Goal: Ask a question: Seek information or help from site administrators or community

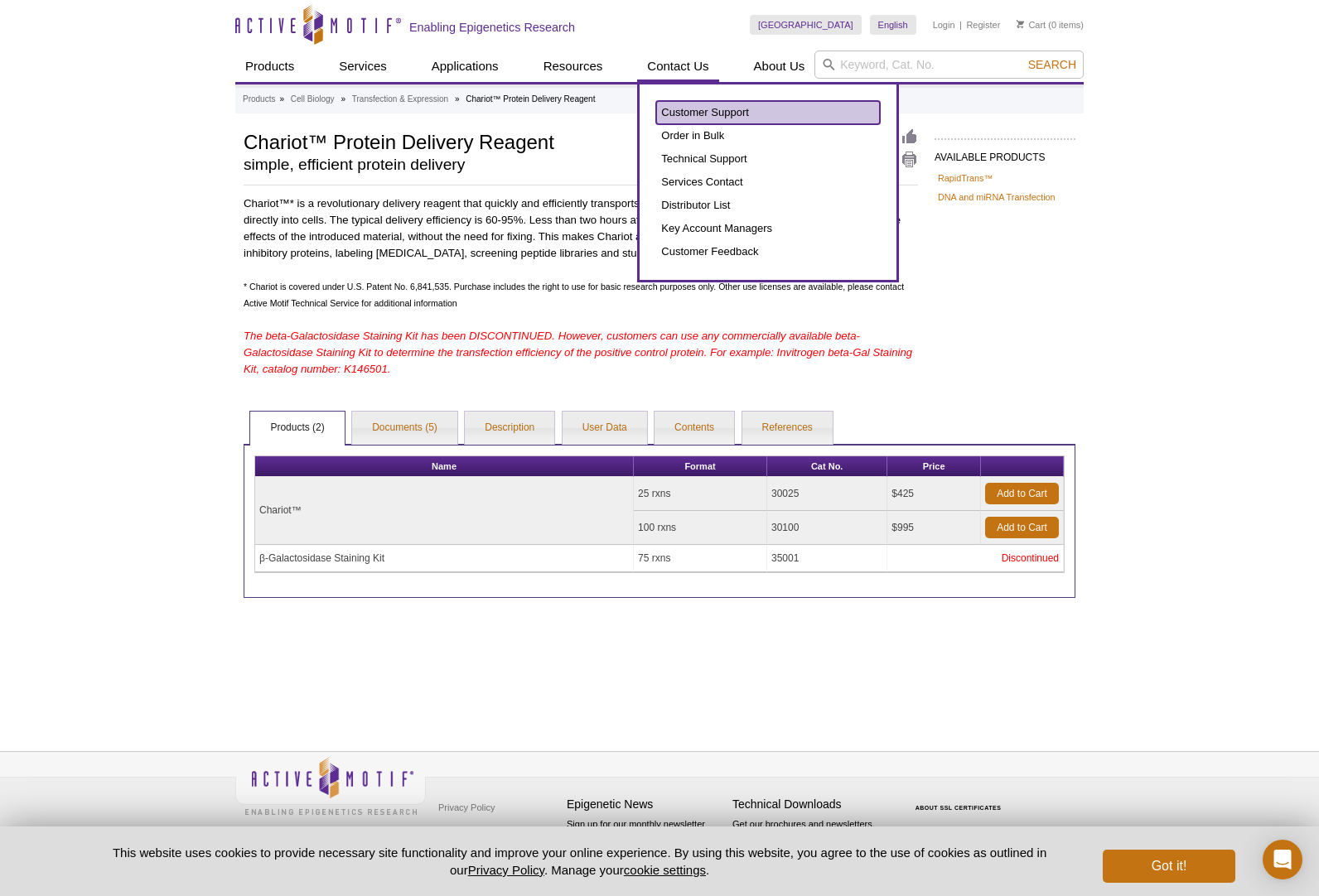
click at [699, 113] on link "Customer Support" at bounding box center [767, 112] width 224 height 24
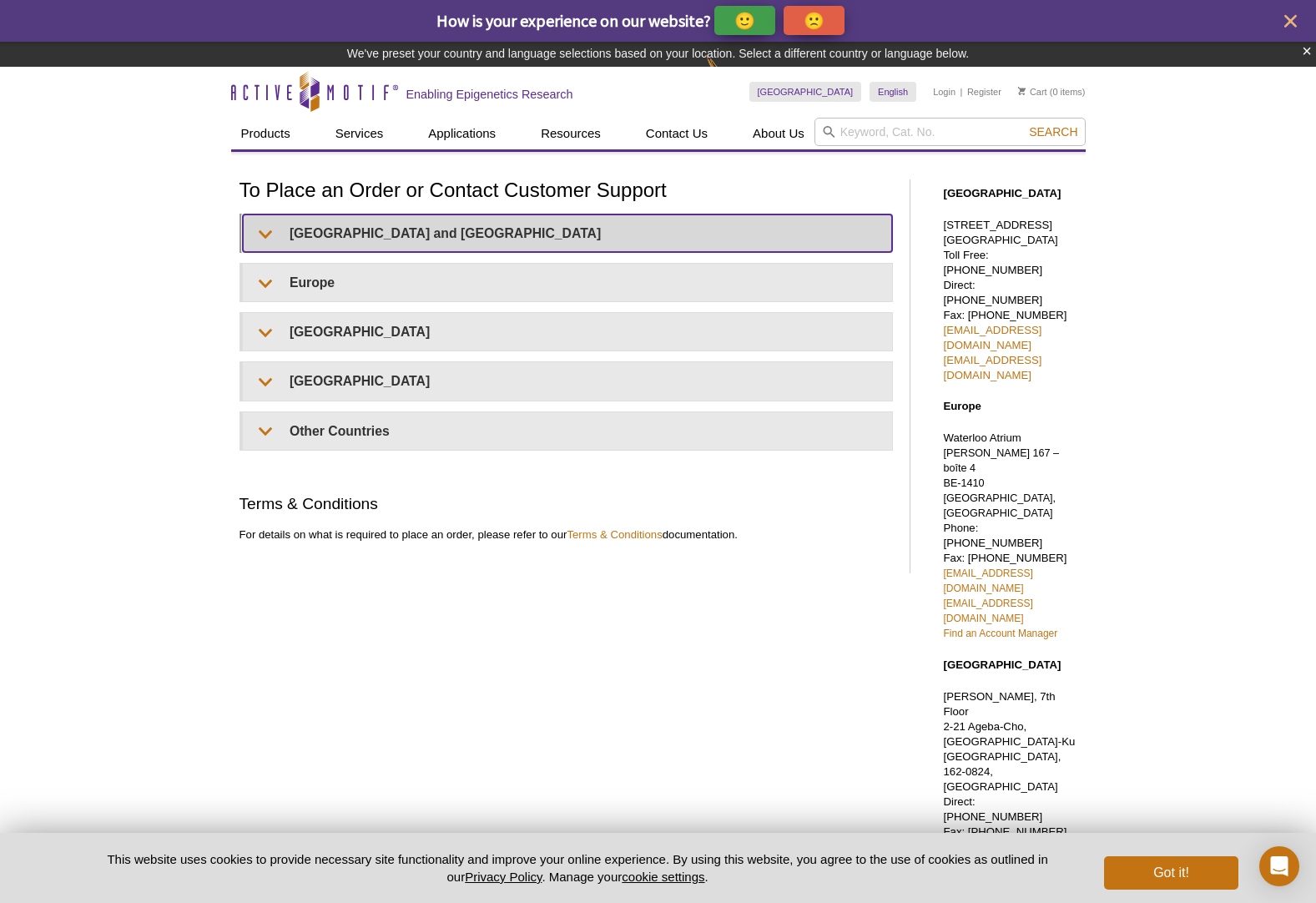
click at [578, 221] on summary "United States and Canada" at bounding box center [568, 233] width 649 height 37
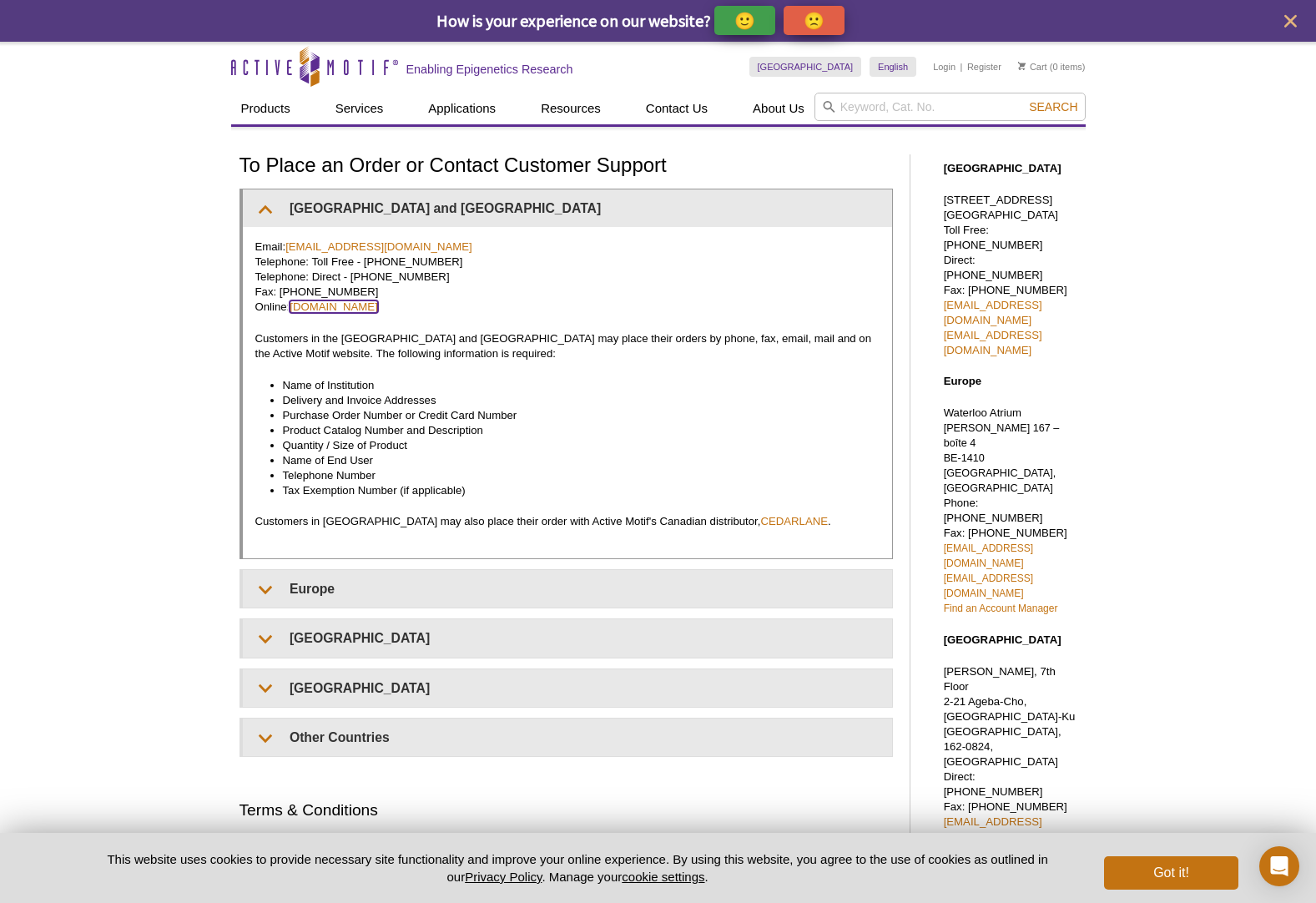
drag, startPoint x: 370, startPoint y: 304, endPoint x: 404, endPoint y: 312, distance: 34.9
click at [370, 304] on link "www.activemotif.com" at bounding box center [334, 307] width 89 height 13
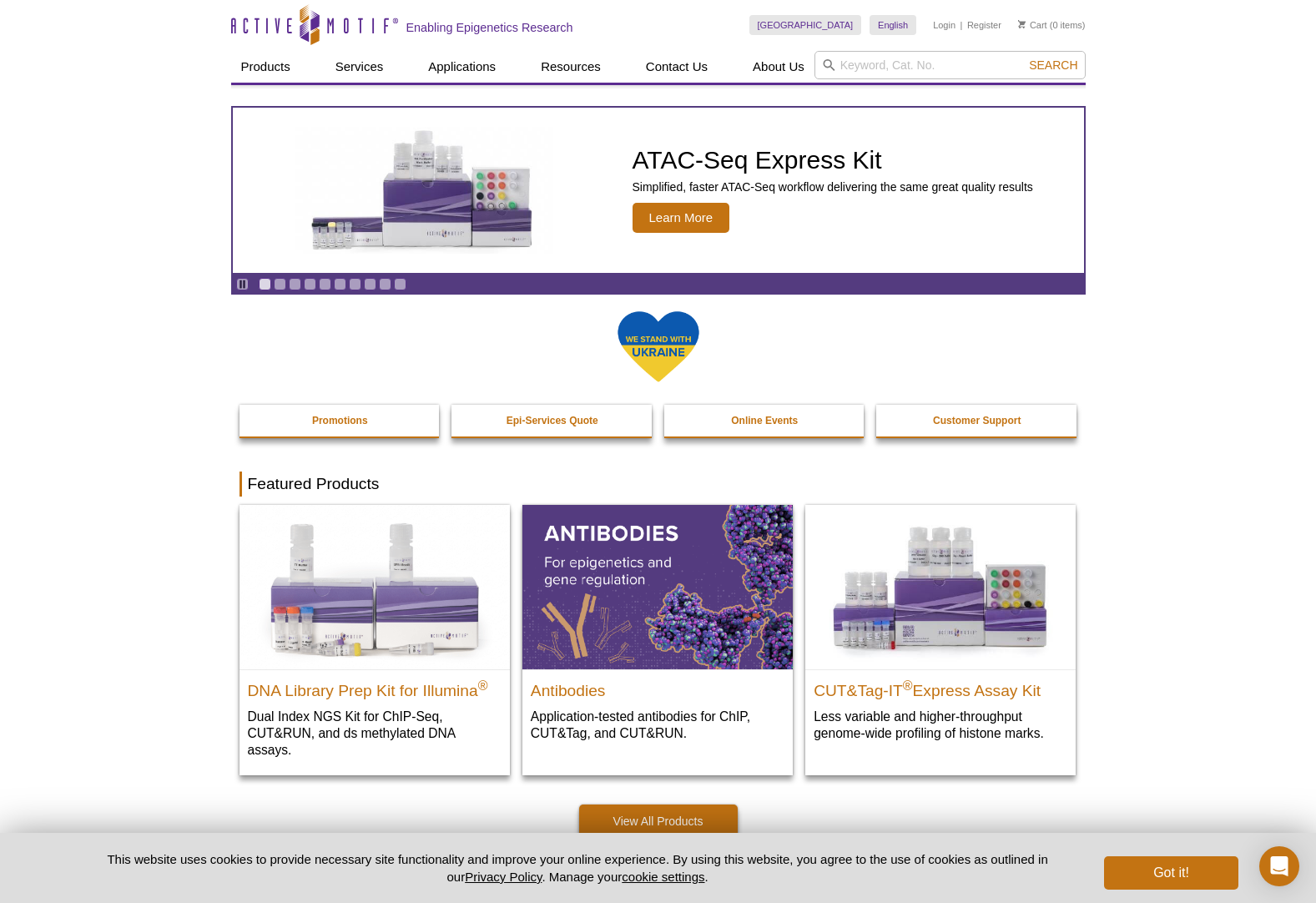
scroll to position [418, 0]
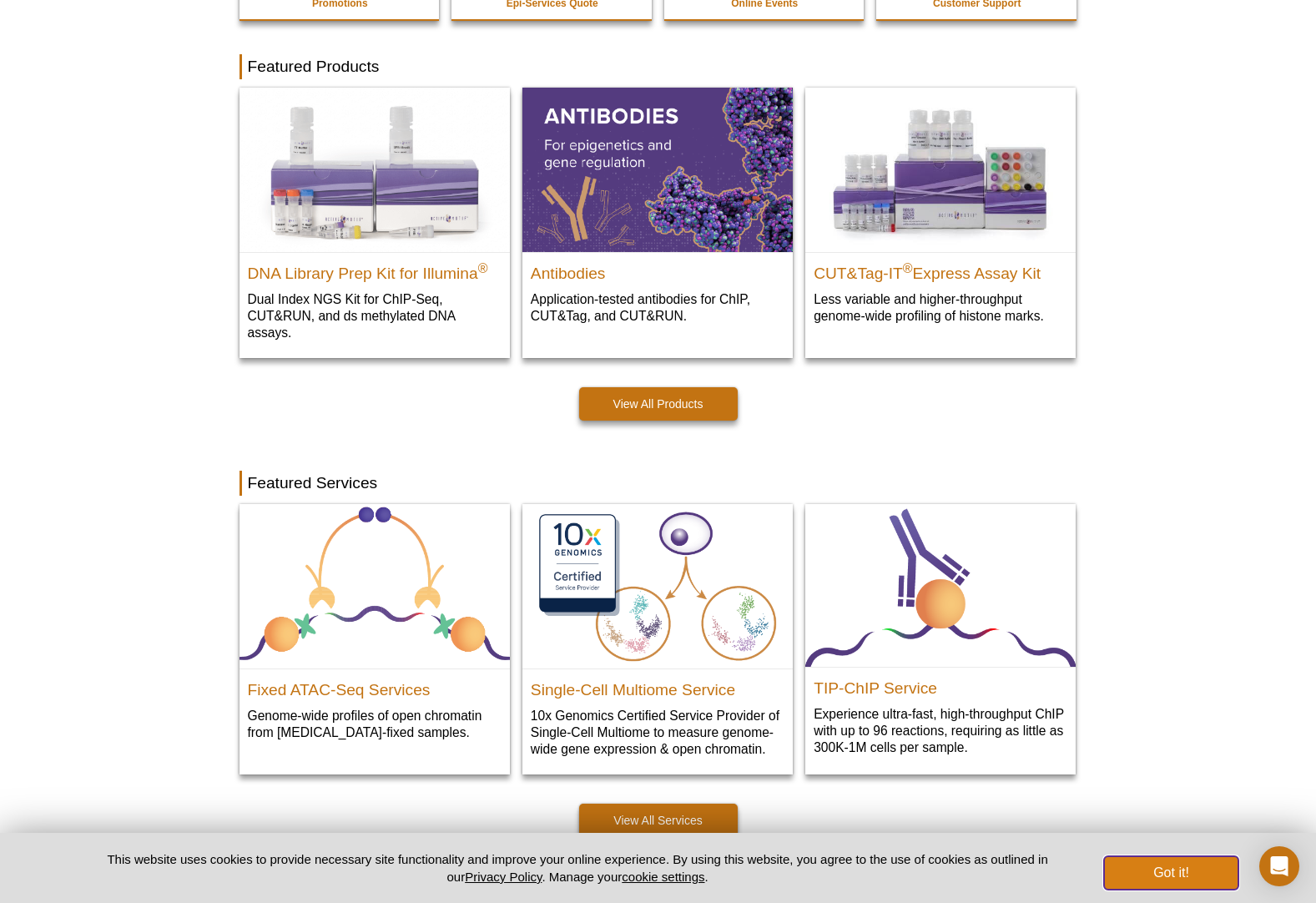
click at [1199, 870] on button "Got it!" at bounding box center [1171, 873] width 133 height 34
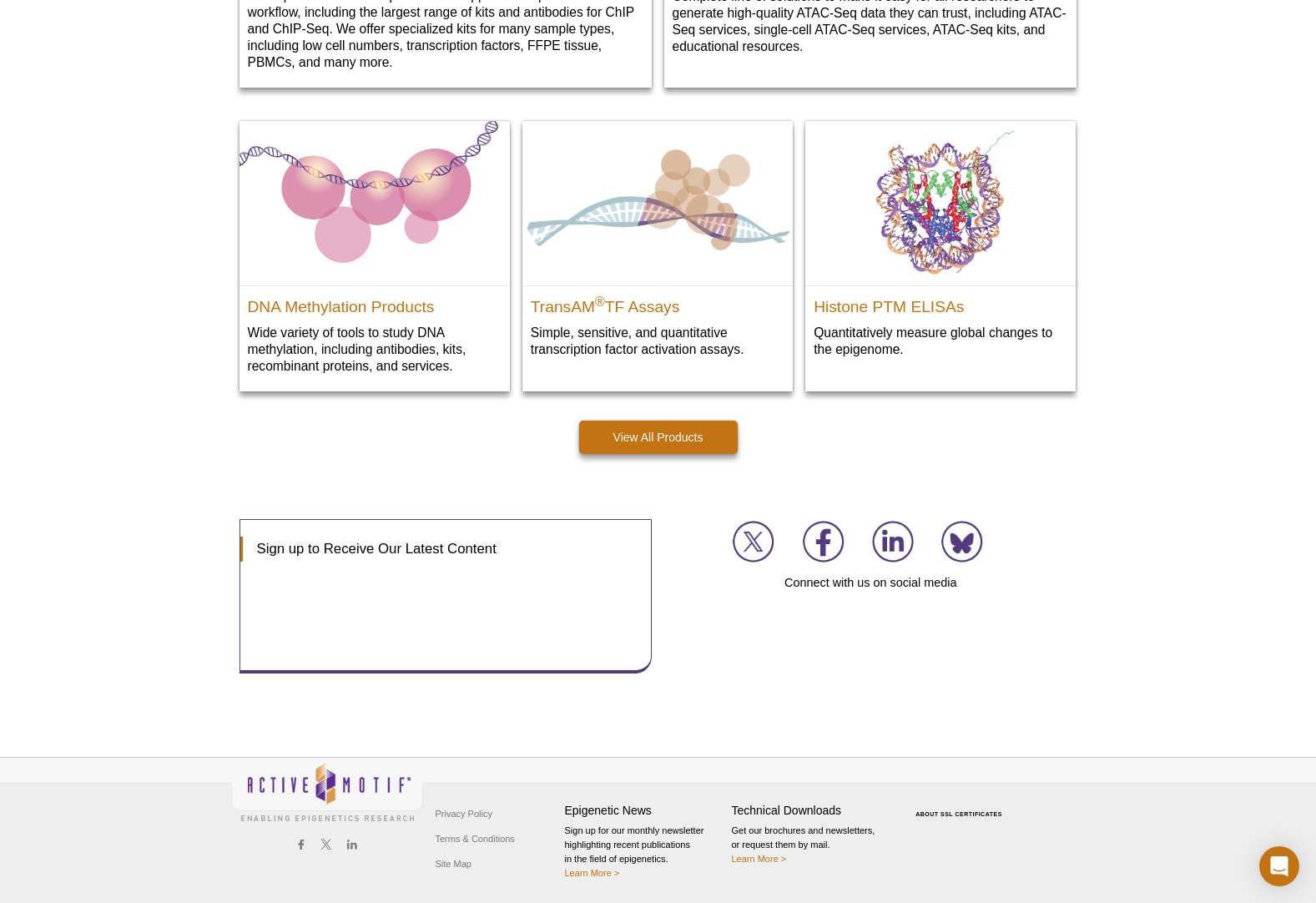
scroll to position [2245, 0]
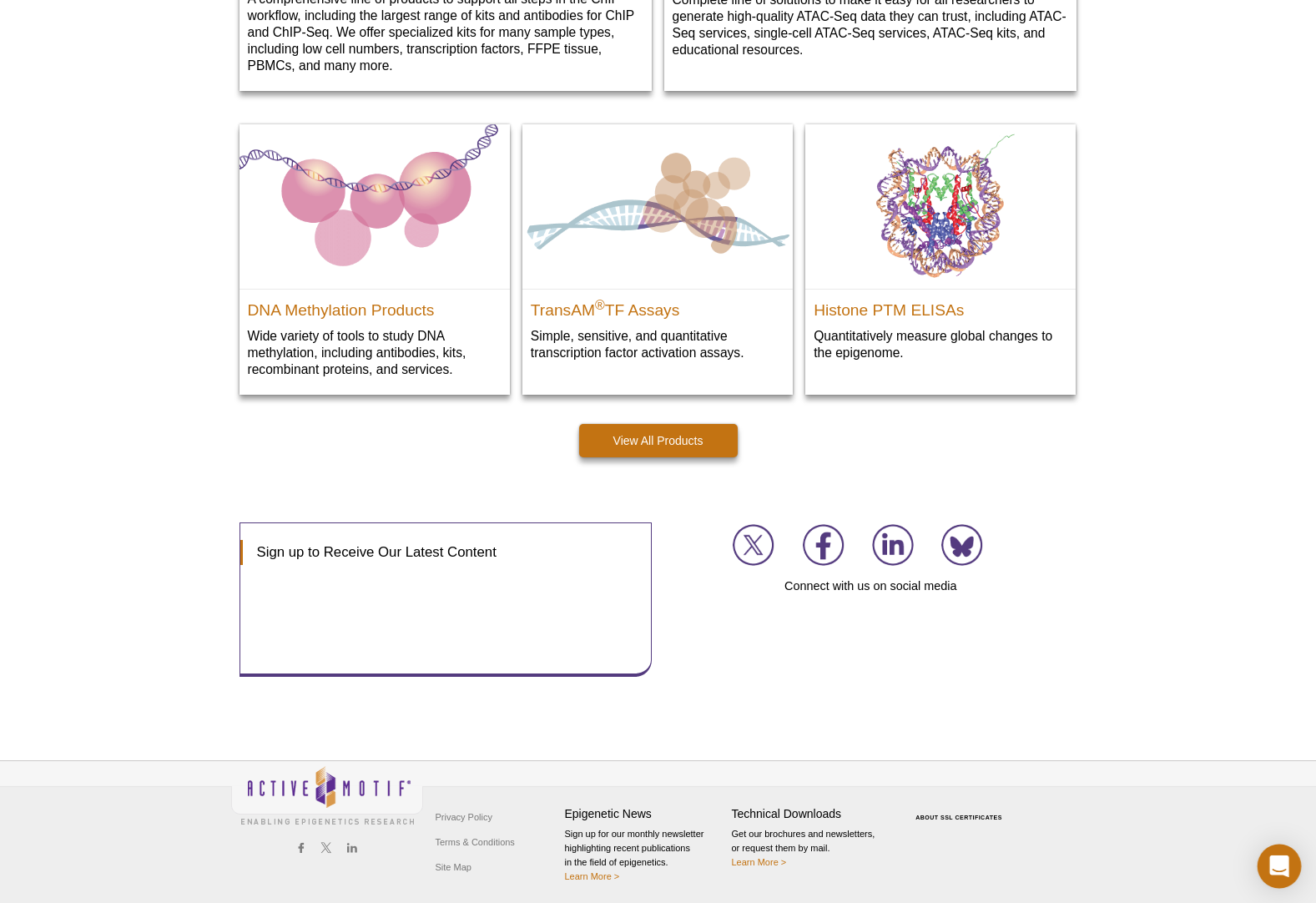
click at [1274, 856] on div "Open Intercom Messenger" at bounding box center [1279, 866] width 44 height 44
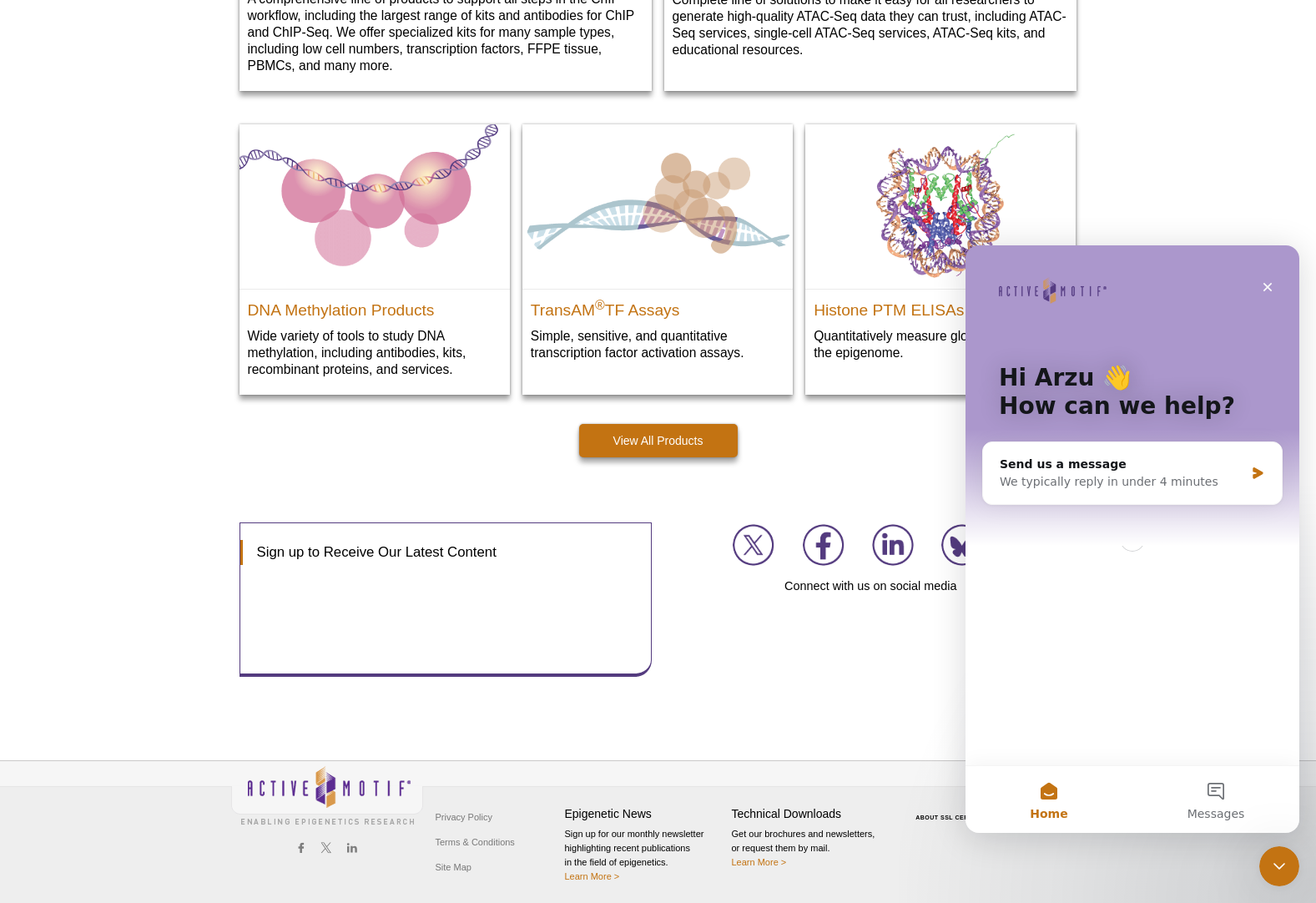
scroll to position [0, 0]
click at [1188, 476] on div "We typically reply in under 4 minutes" at bounding box center [1122, 482] width 245 height 17
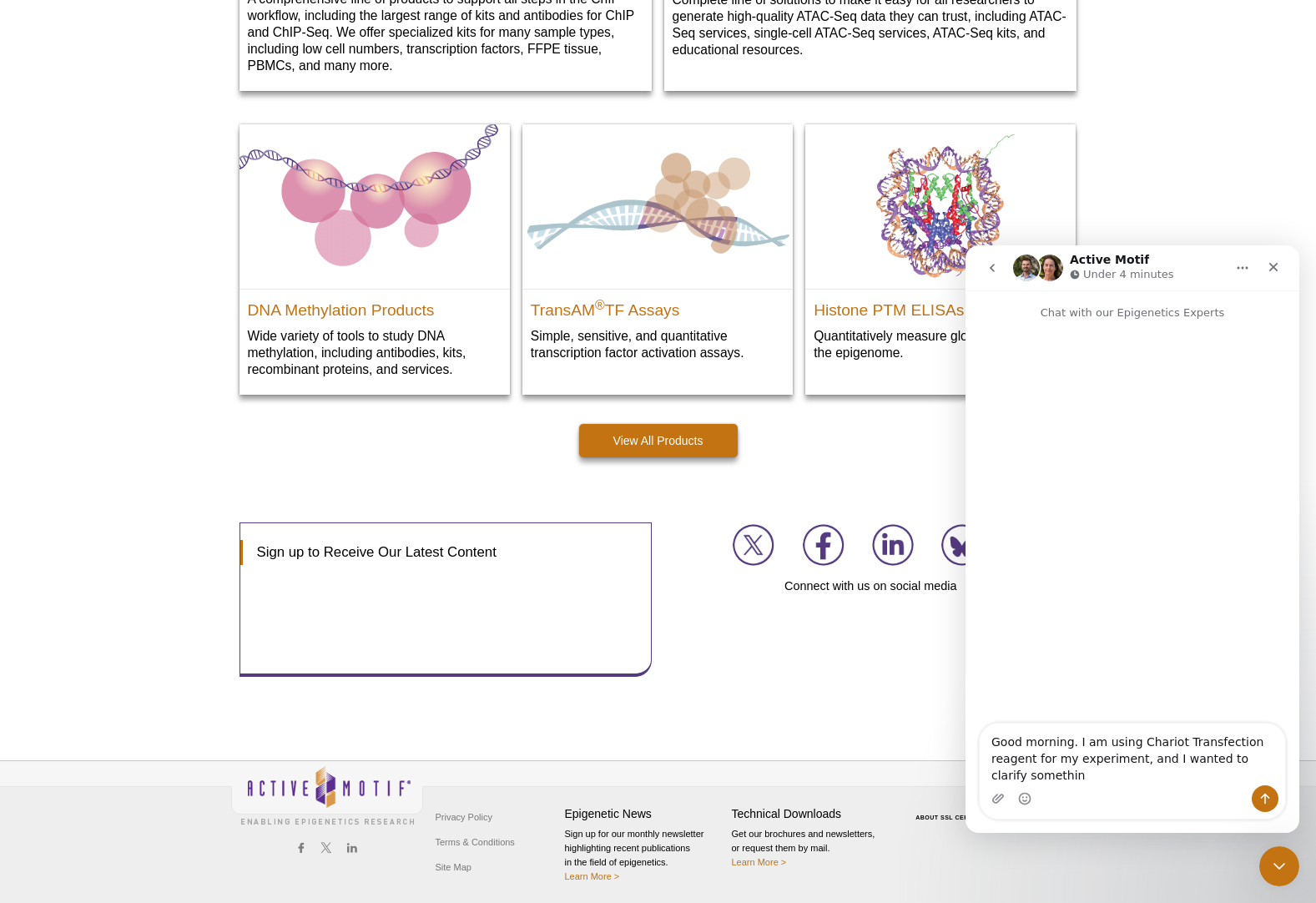
type textarea "Good morning. I am using Chariot Transfection reagent for my experiment, and I …"
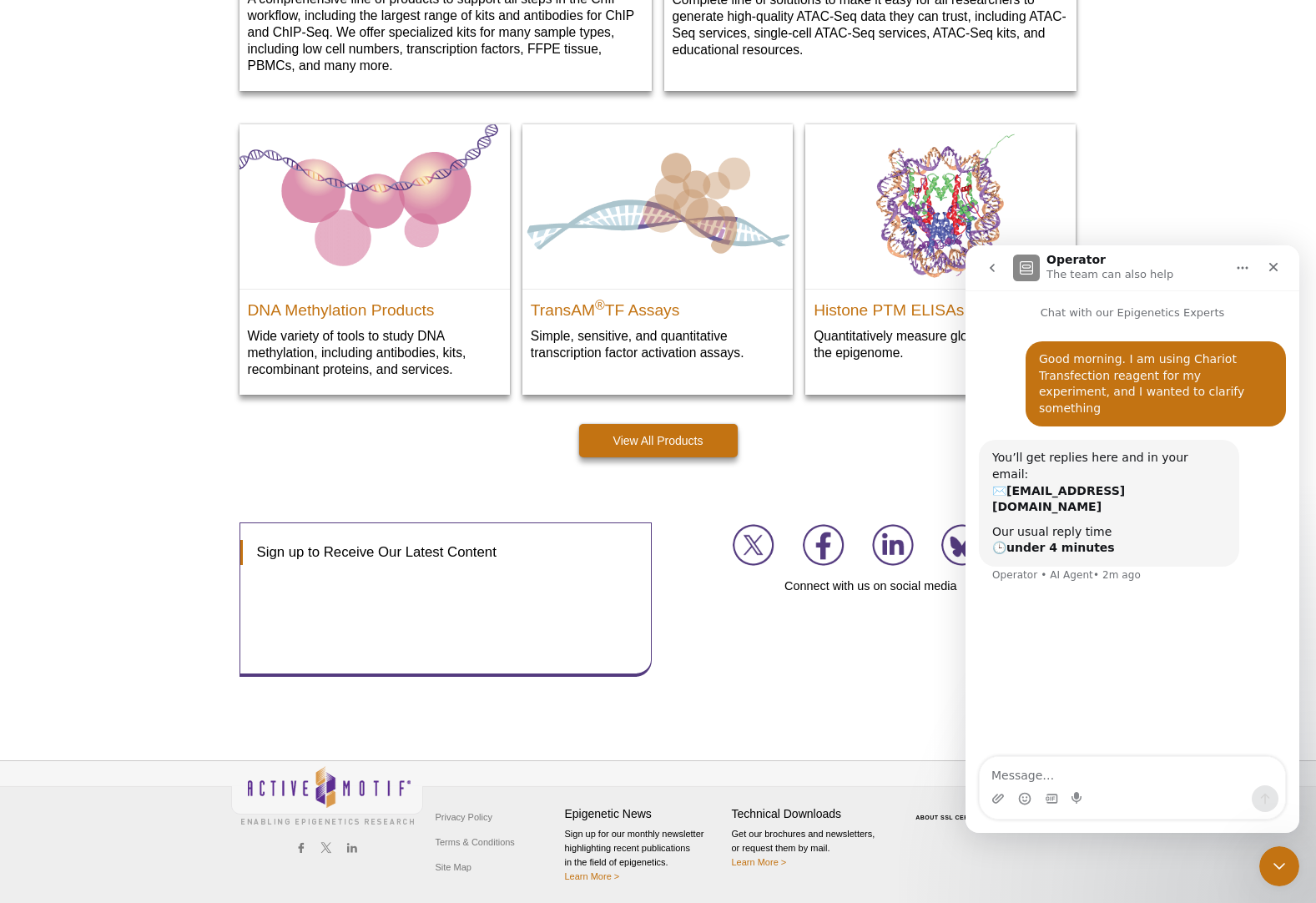
click at [1140, 769] on textarea "Message…" at bounding box center [1132, 770] width 305 height 28
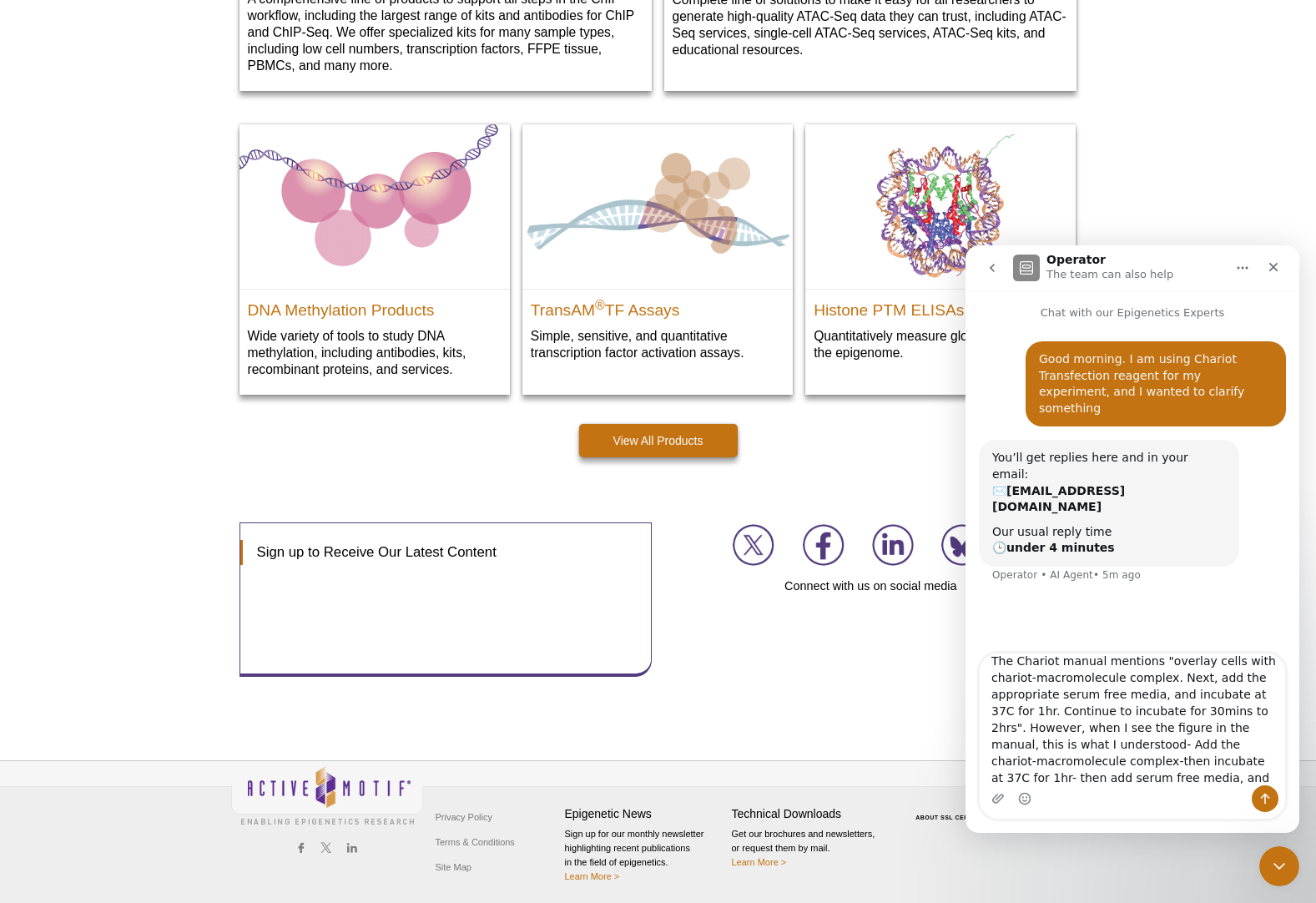
scroll to position [27, 0]
type textarea "The Chariot manual mentions "overlay cells with chariot-macromolecule complex. …"
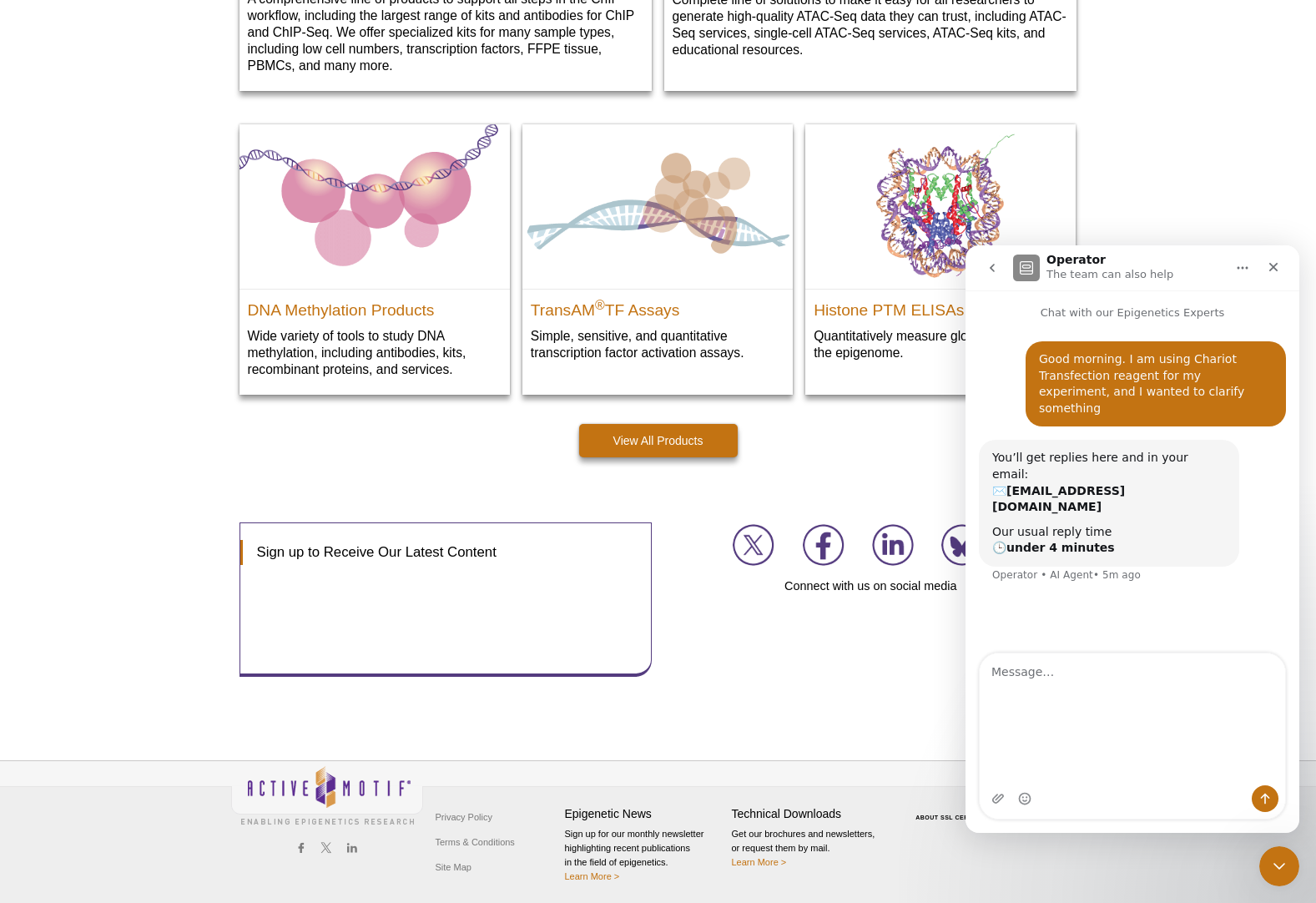
scroll to position [9, 0]
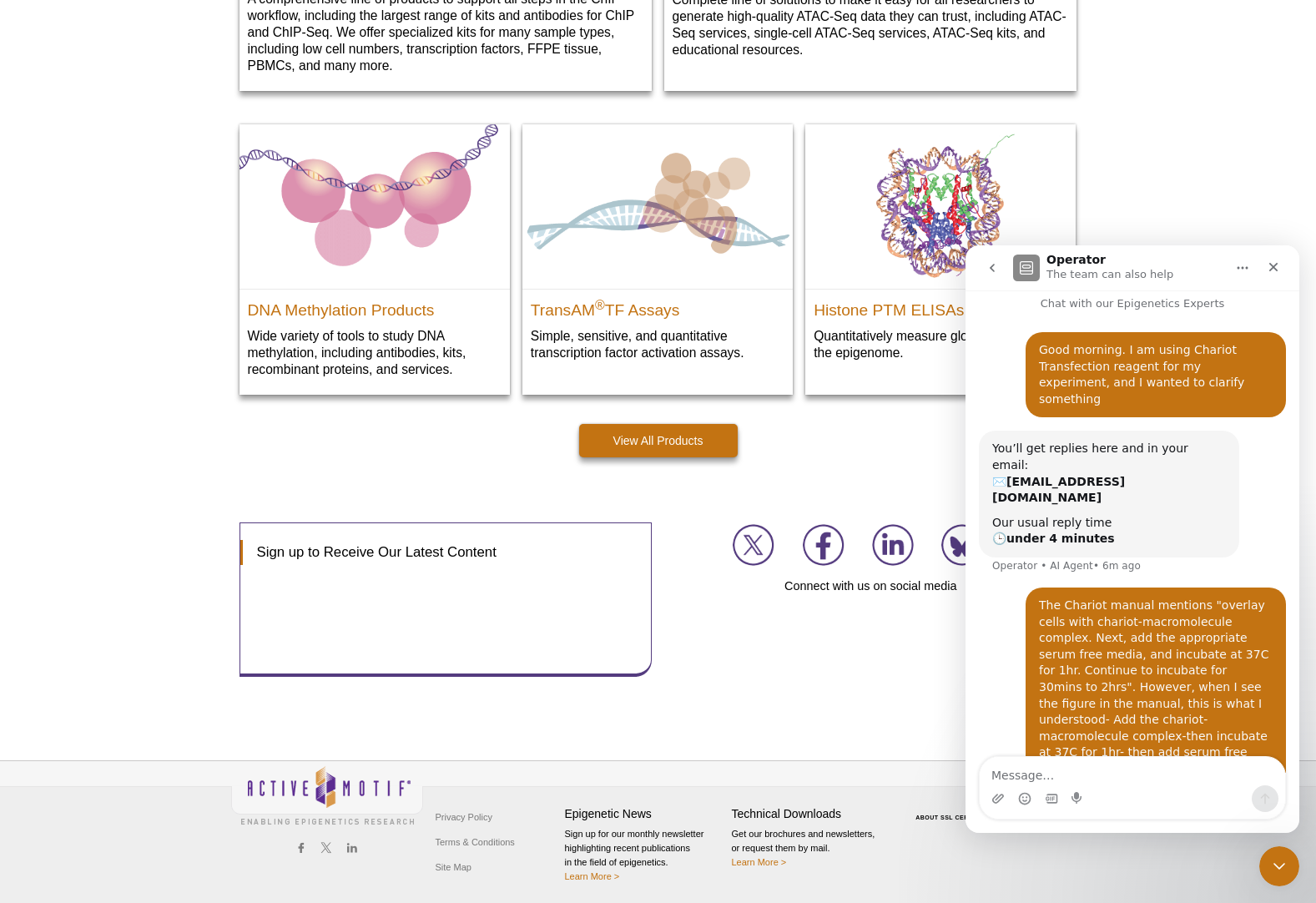
click at [1003, 452] on div "You’ll get replies here and in your email: ✉️ [EMAIL_ADDRESS][DOMAIN_NAME]" at bounding box center [1109, 473] width 234 height 65
click at [1000, 447] on div "You’ll get replies here and in your email: ✉️ [EMAIL_ADDRESS][DOMAIN_NAME]" at bounding box center [1109, 473] width 234 height 65
click at [1081, 475] on b "[EMAIL_ADDRESS][DOMAIN_NAME]" at bounding box center [1058, 490] width 133 height 30
click at [1029, 264] on img "Intercom messenger" at bounding box center [1026, 268] width 27 height 27
click at [1245, 268] on icon "Home" at bounding box center [1242, 268] width 14 height 14
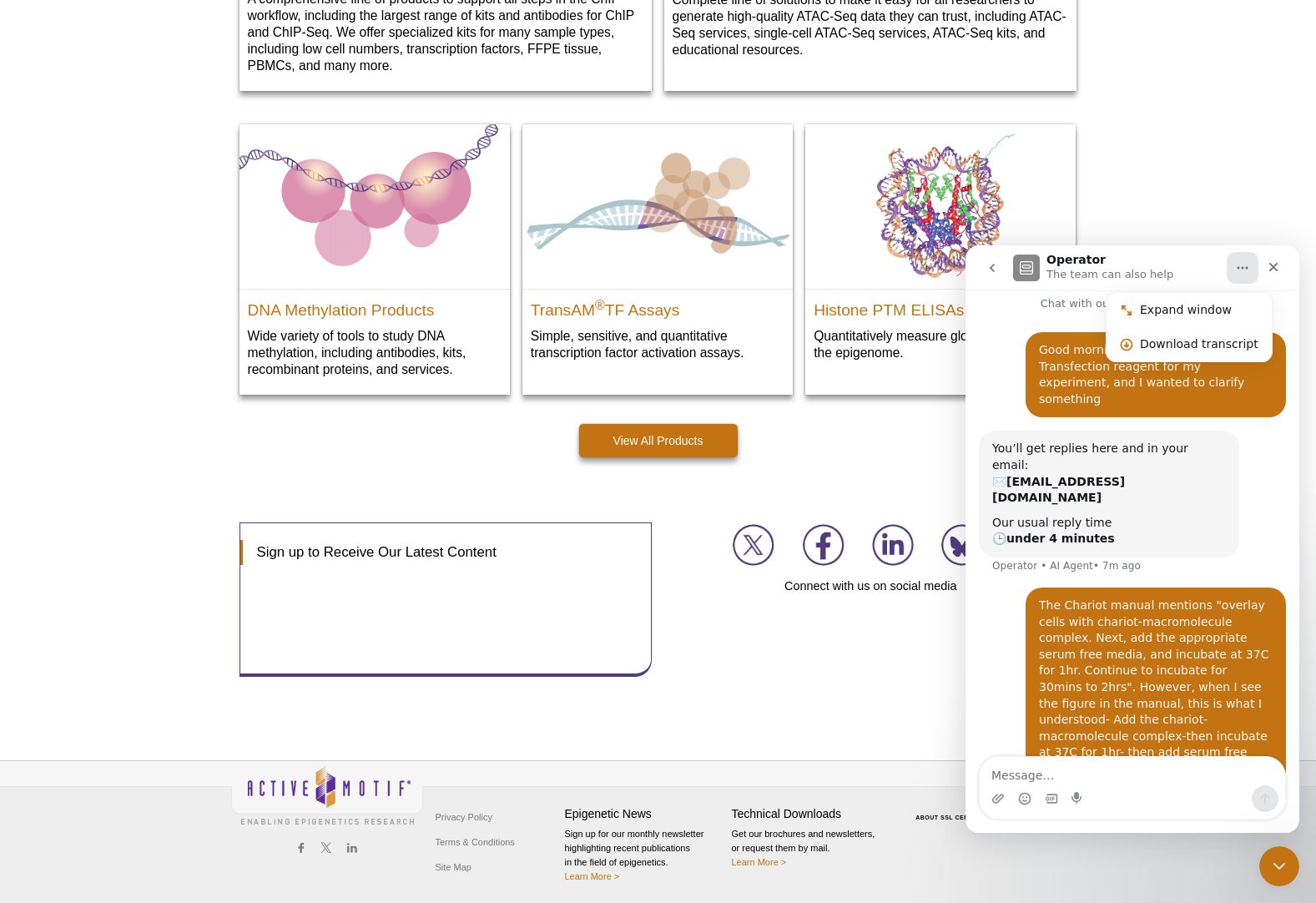
drag, startPoint x: 1206, startPoint y: 432, endPoint x: 1036, endPoint y: 247, distance: 251.2
click at [1200, 430] on div "You’ll get replies here and in your email: ✉️ [EMAIL_ADDRESS][DOMAIN_NAME] Our …" at bounding box center [1109, 494] width 260 height 127
click at [1077, 268] on p "The team can also help" at bounding box center [1109, 274] width 127 height 16
click at [1027, 267] on img "Intercom messenger" at bounding box center [1026, 268] width 27 height 27
click at [1075, 264] on h1 "Operator" at bounding box center [1076, 260] width 59 height 13
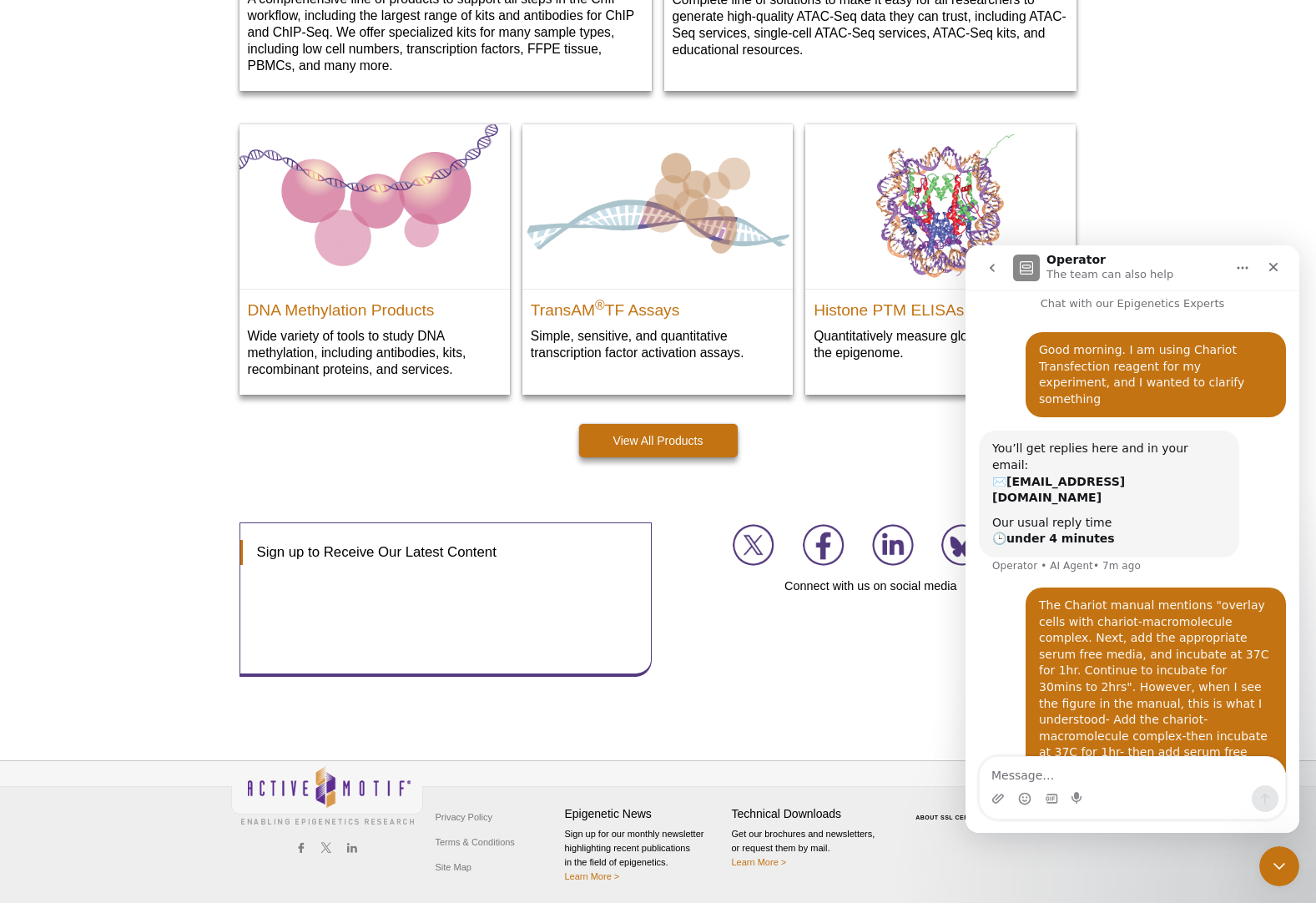
click at [1080, 263] on h1 "Operator" at bounding box center [1076, 260] width 59 height 13
click at [1003, 451] on div "You’ll get replies here and in your email: ✉️ [EMAIL_ADDRESS][DOMAIN_NAME]" at bounding box center [1109, 473] width 234 height 65
click at [1001, 442] on div "You’ll get replies here and in your email: ✉️ [EMAIL_ADDRESS][DOMAIN_NAME]" at bounding box center [1109, 473] width 234 height 65
click at [996, 441] on div "You’ll get replies here and in your email: ✉️ [EMAIL_ADDRESS][DOMAIN_NAME]" at bounding box center [1109, 473] width 234 height 65
click at [1003, 449] on div "You’ll get replies here and in your email: ✉️ [EMAIL_ADDRESS][DOMAIN_NAME]" at bounding box center [1109, 473] width 234 height 65
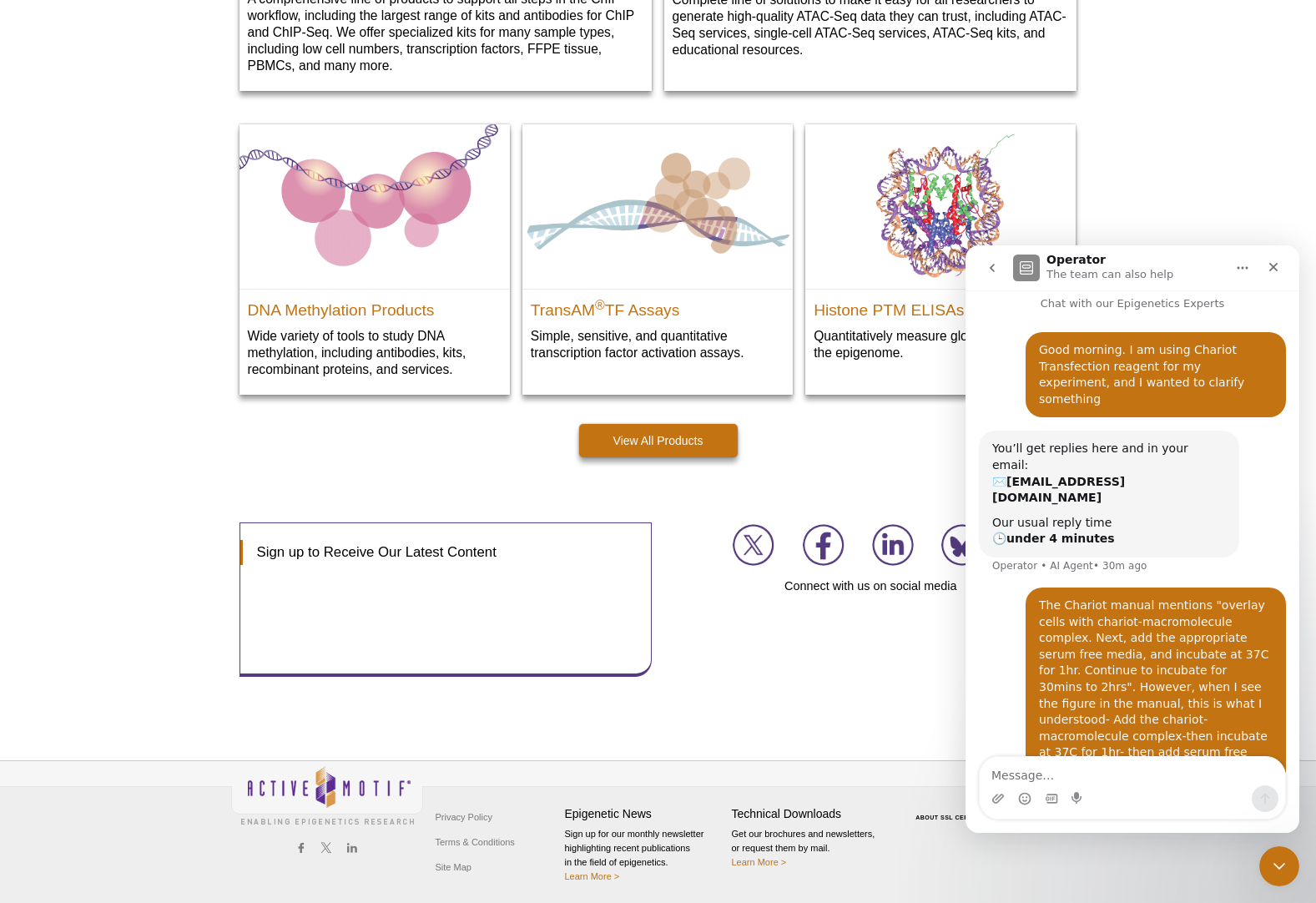
drag, startPoint x: 1003, startPoint y: 449, endPoint x: 1287, endPoint y: 415, distance: 286.0
click at [1287, 415] on div "Good morning. I am using Chariot Transfection reagent for my experiment, and I …" at bounding box center [1132, 577] width 334 height 528
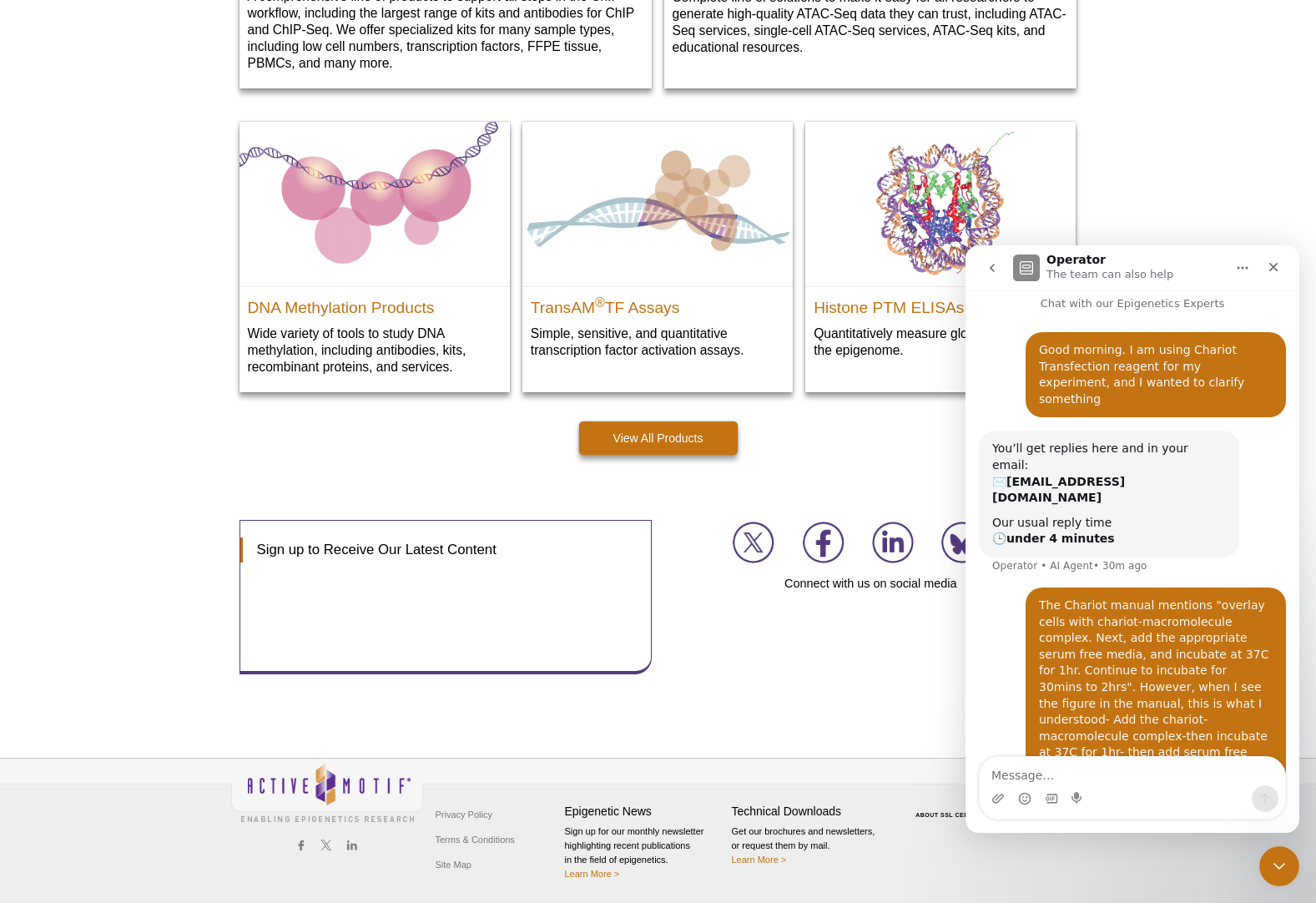
scroll to position [2247, 0]
click at [1125, 303] on p "Chat with our Epigenetics Experts" at bounding box center [1132, 297] width 334 height 31
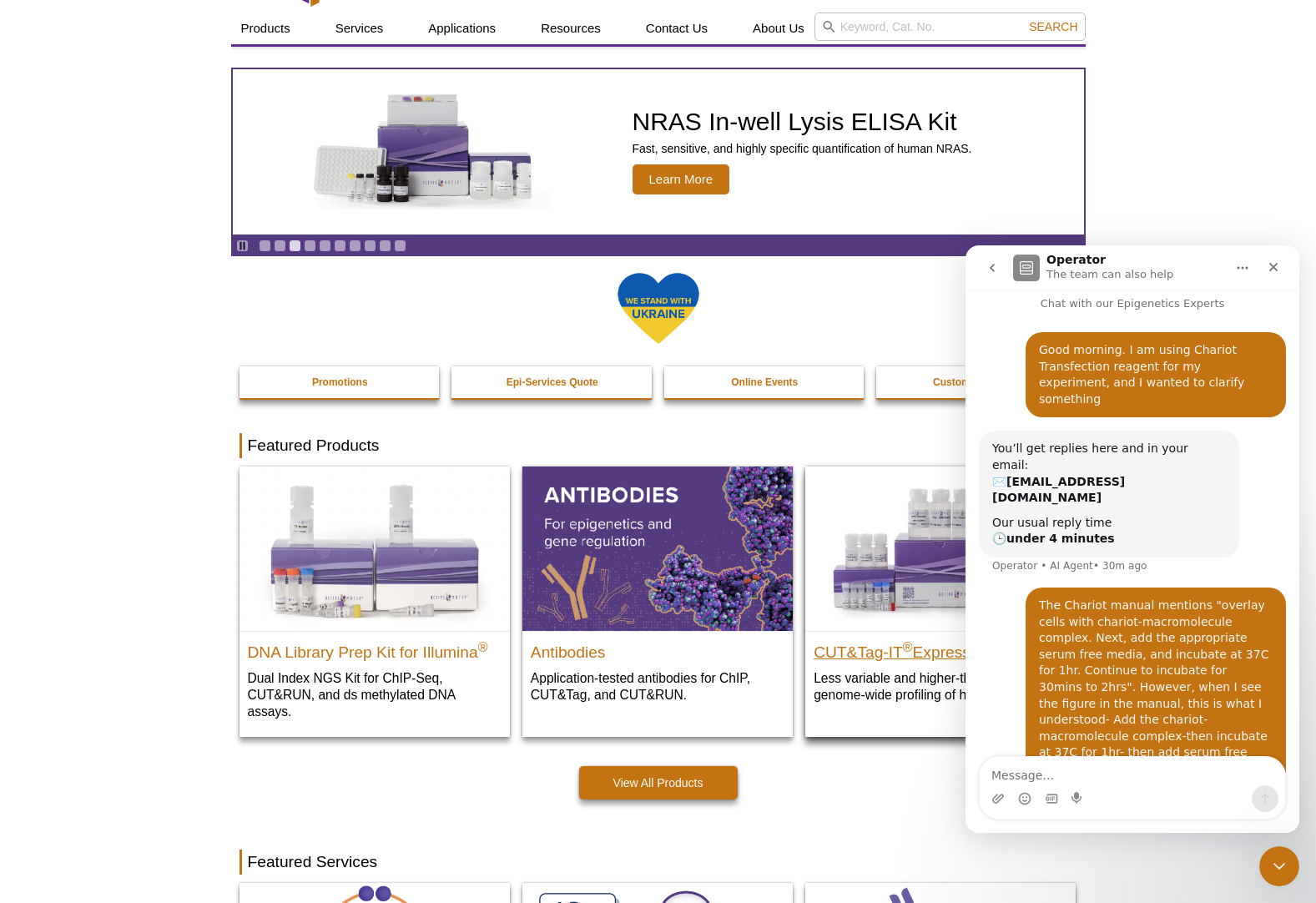
scroll to position [0, 0]
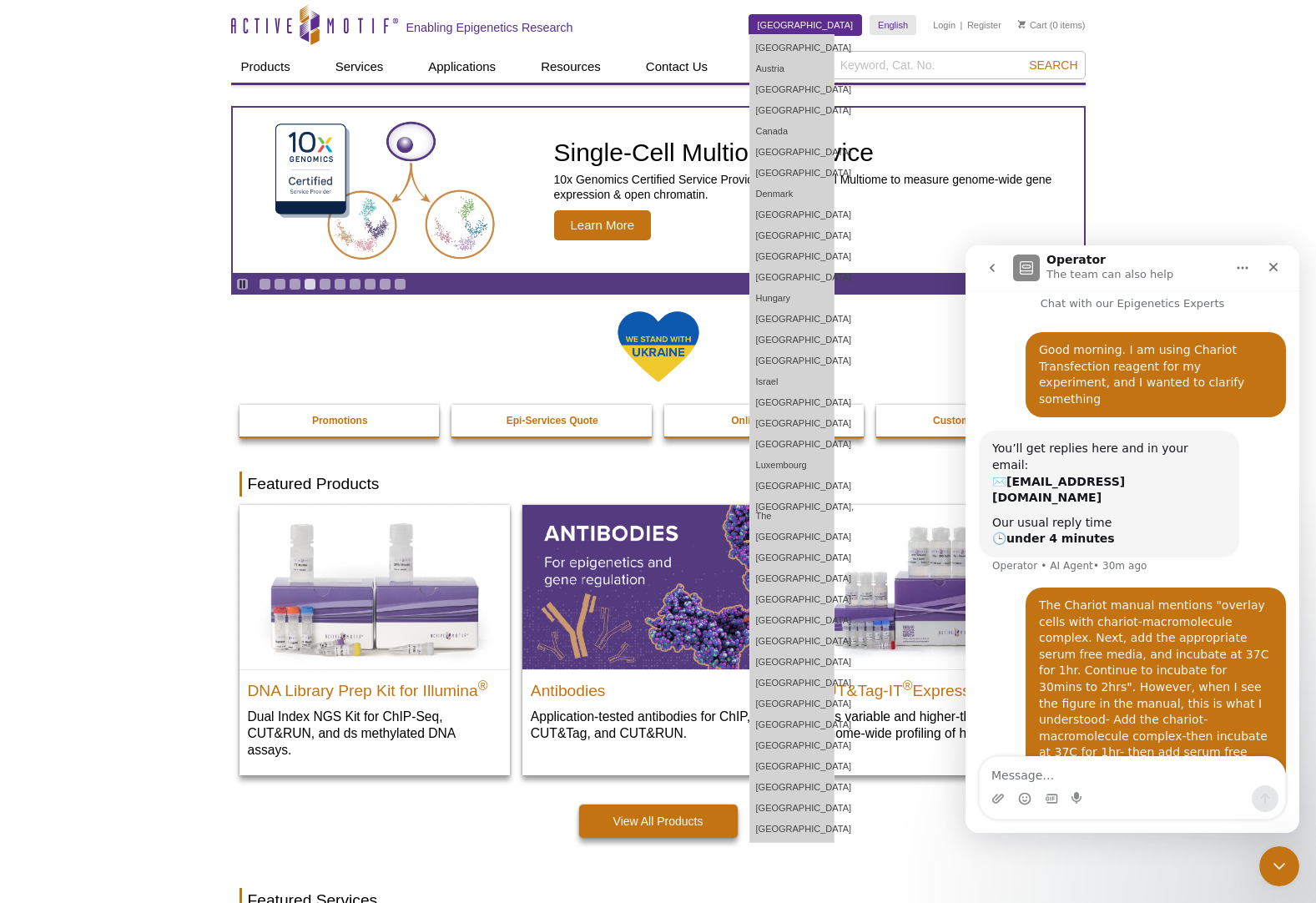
click at [835, 32] on link "[GEOGRAPHIC_DATA]" at bounding box center [805, 25] width 112 height 20
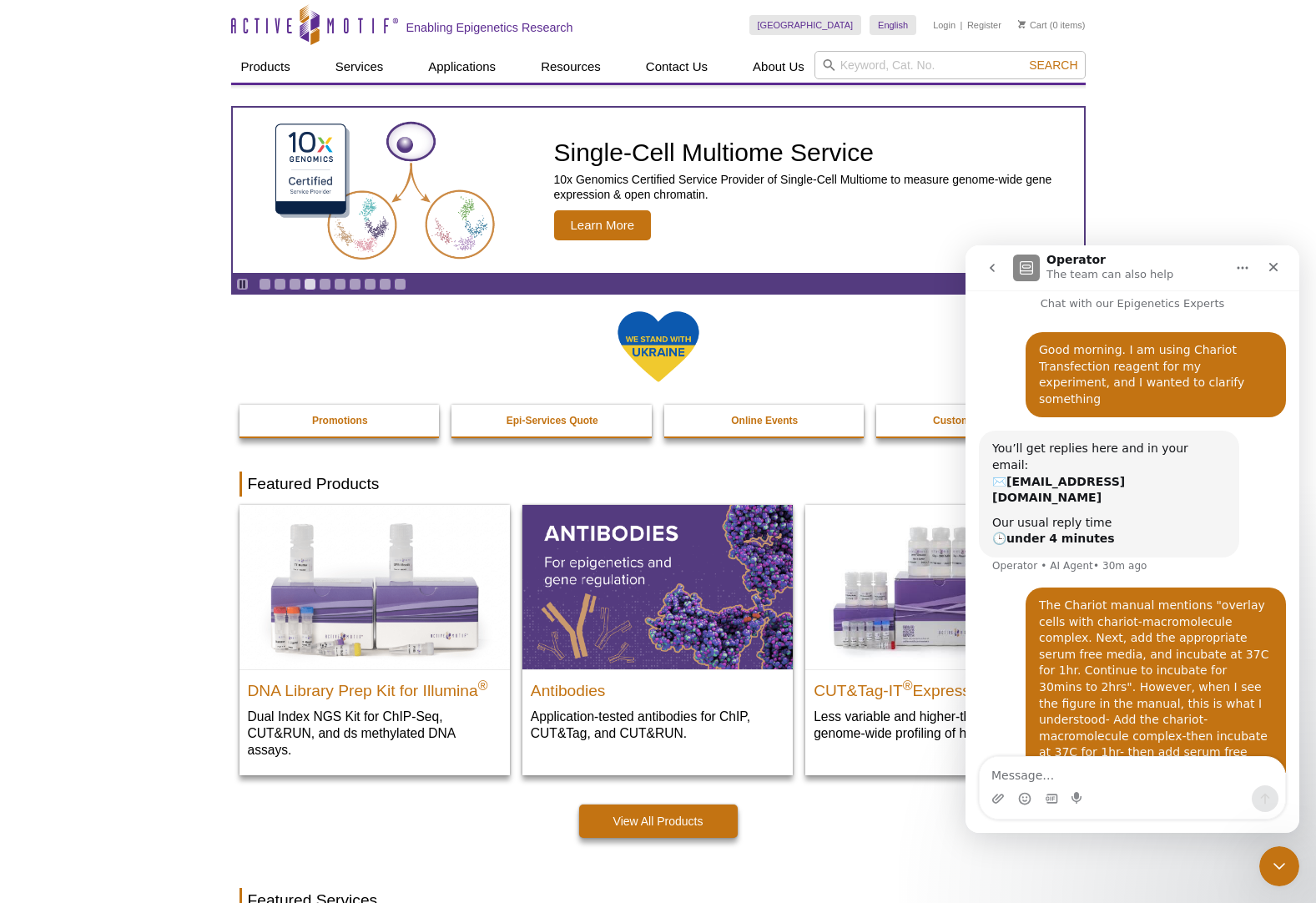
drag, startPoint x: 1187, startPoint y: 38, endPoint x: 1056, endPoint y: 52, distance: 131.7
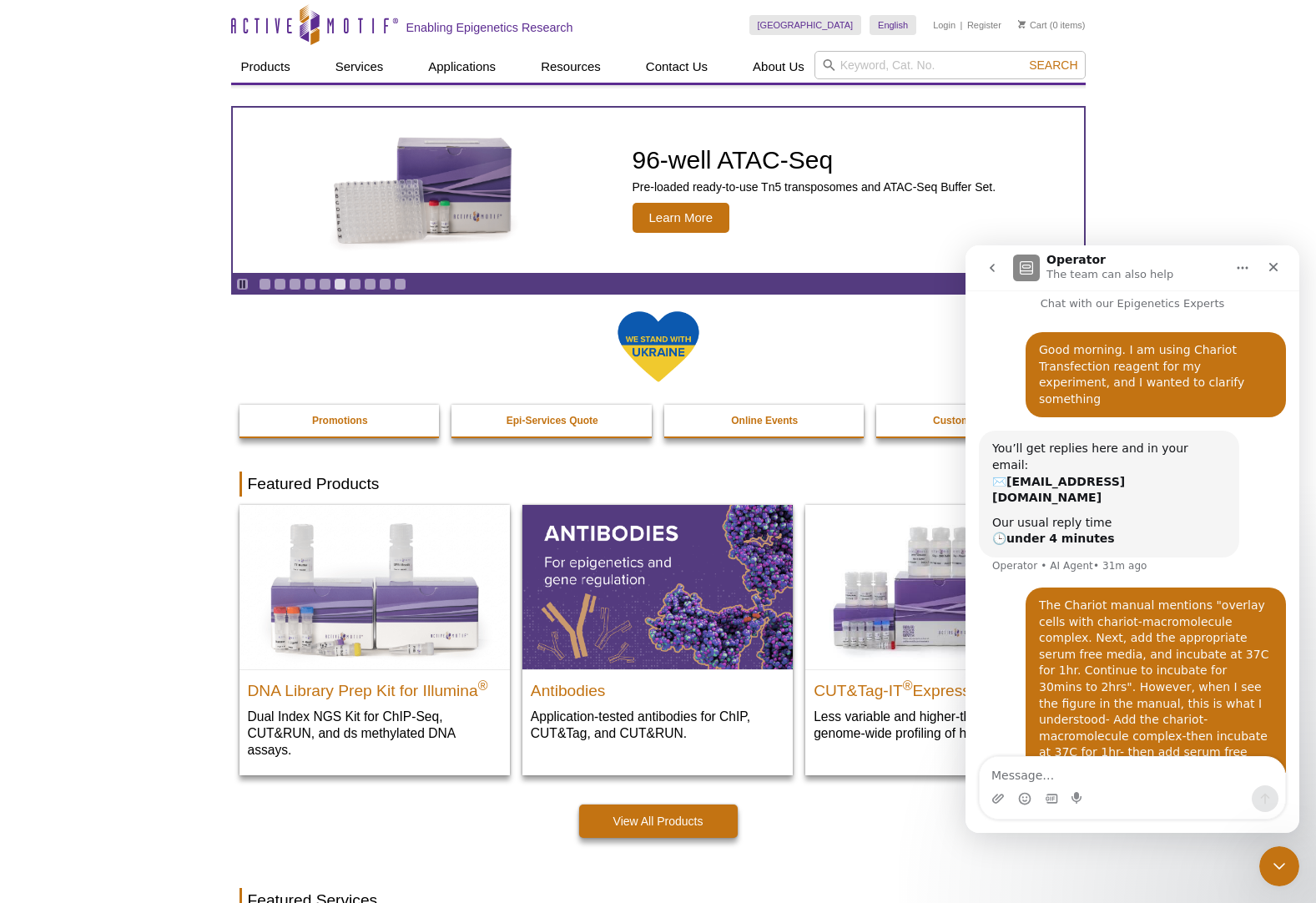
click at [1023, 264] on img "Intercom messenger" at bounding box center [1026, 268] width 27 height 27
click at [1001, 272] on button "go back" at bounding box center [992, 268] width 32 height 32
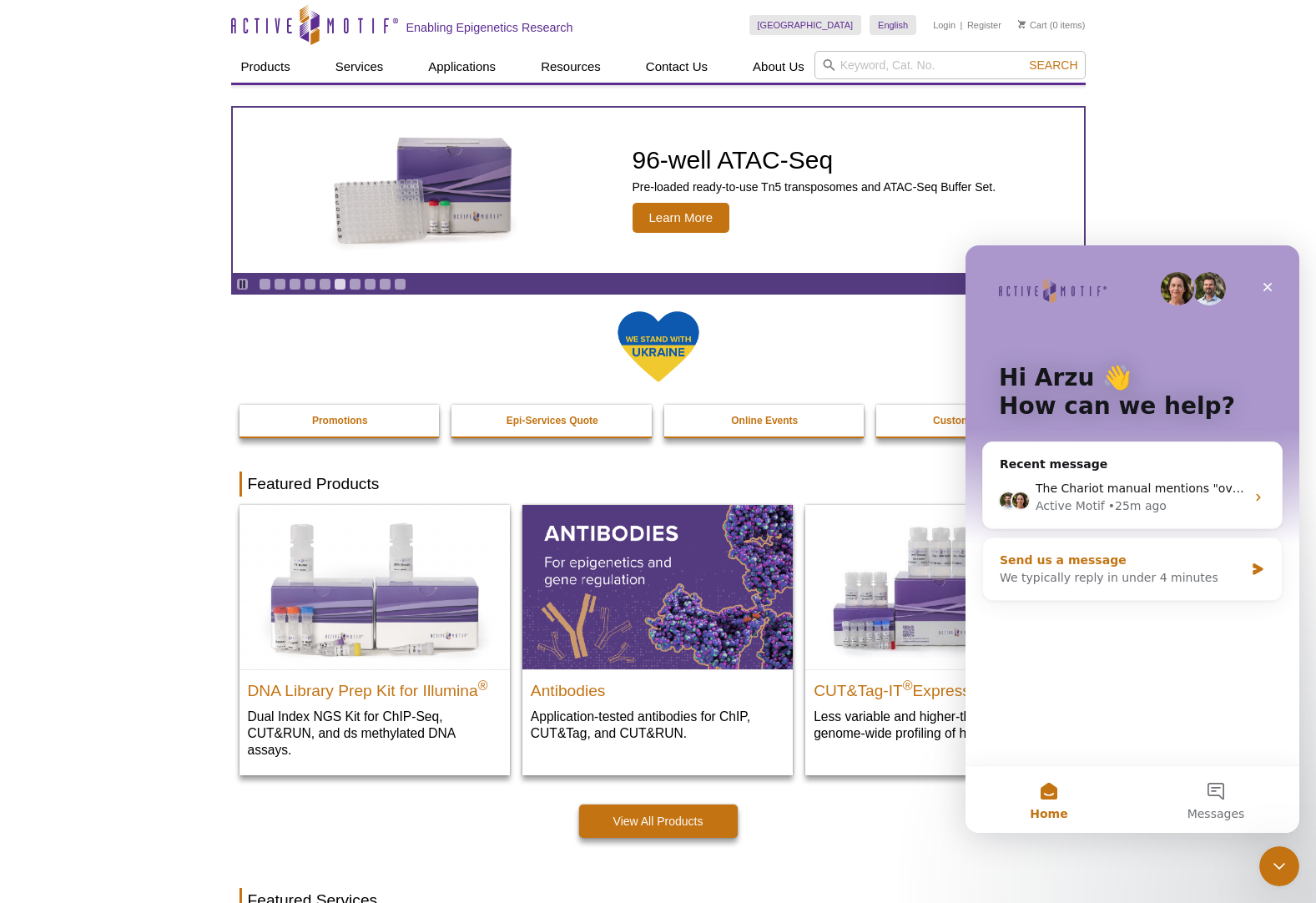
click at [1168, 578] on div "We typically reply in under 4 minutes" at bounding box center [1122, 578] width 245 height 17
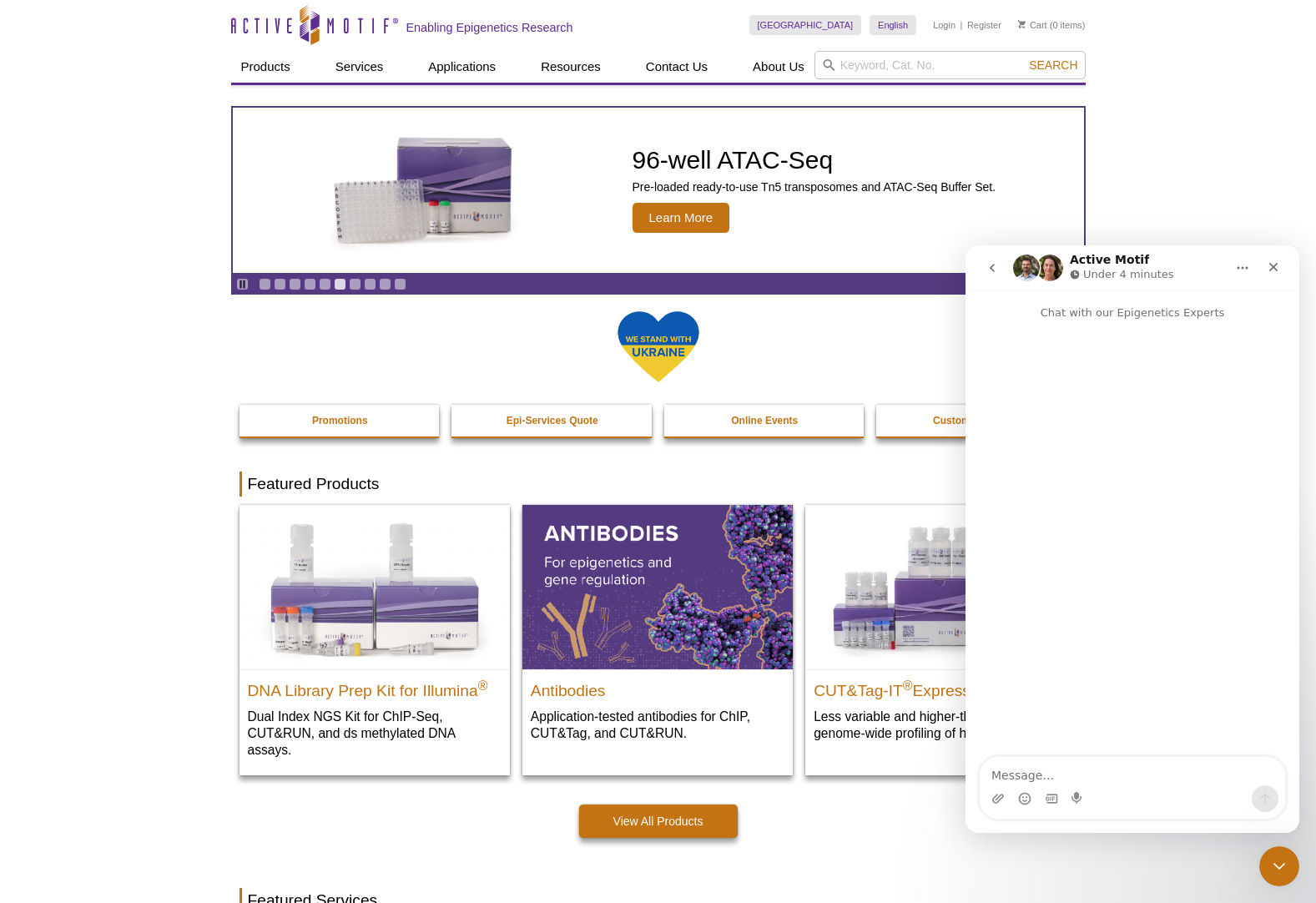
click at [992, 270] on icon "go back" at bounding box center [992, 268] width 5 height 8
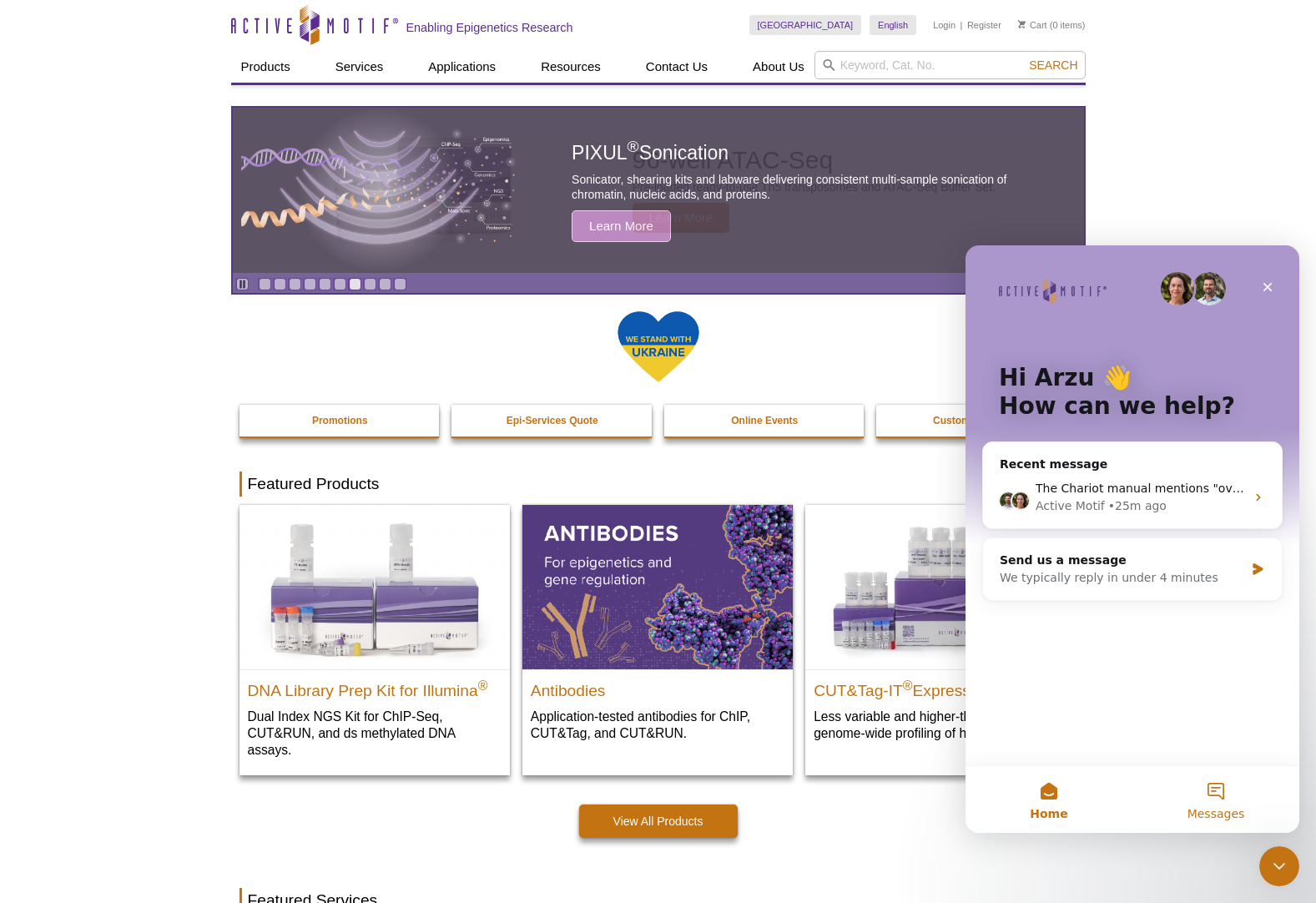
click at [1214, 810] on span "Messages" at bounding box center [1215, 813] width 58 height 12
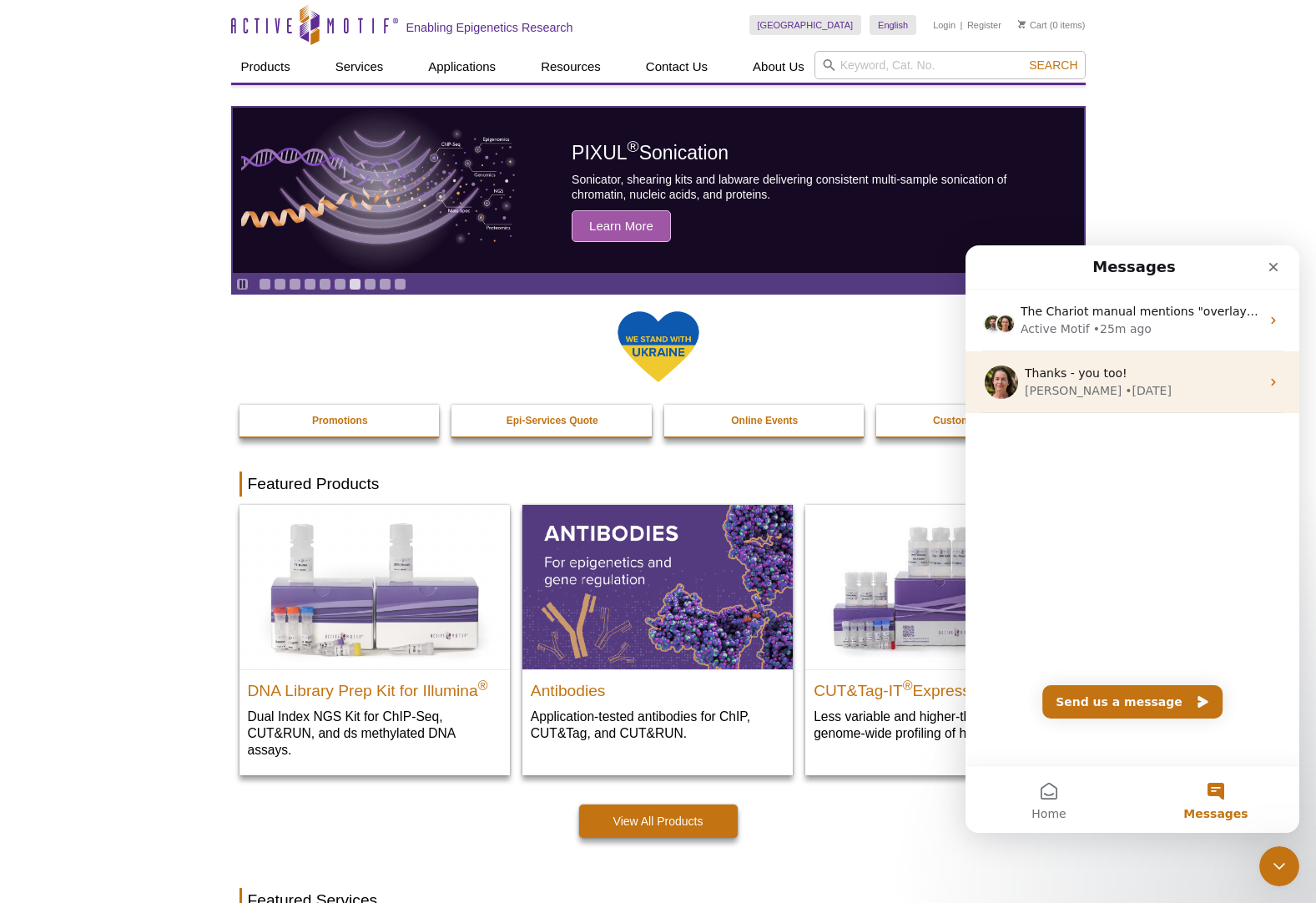
click at [1057, 370] on span "Thanks - you too!" at bounding box center [1076, 373] width 102 height 14
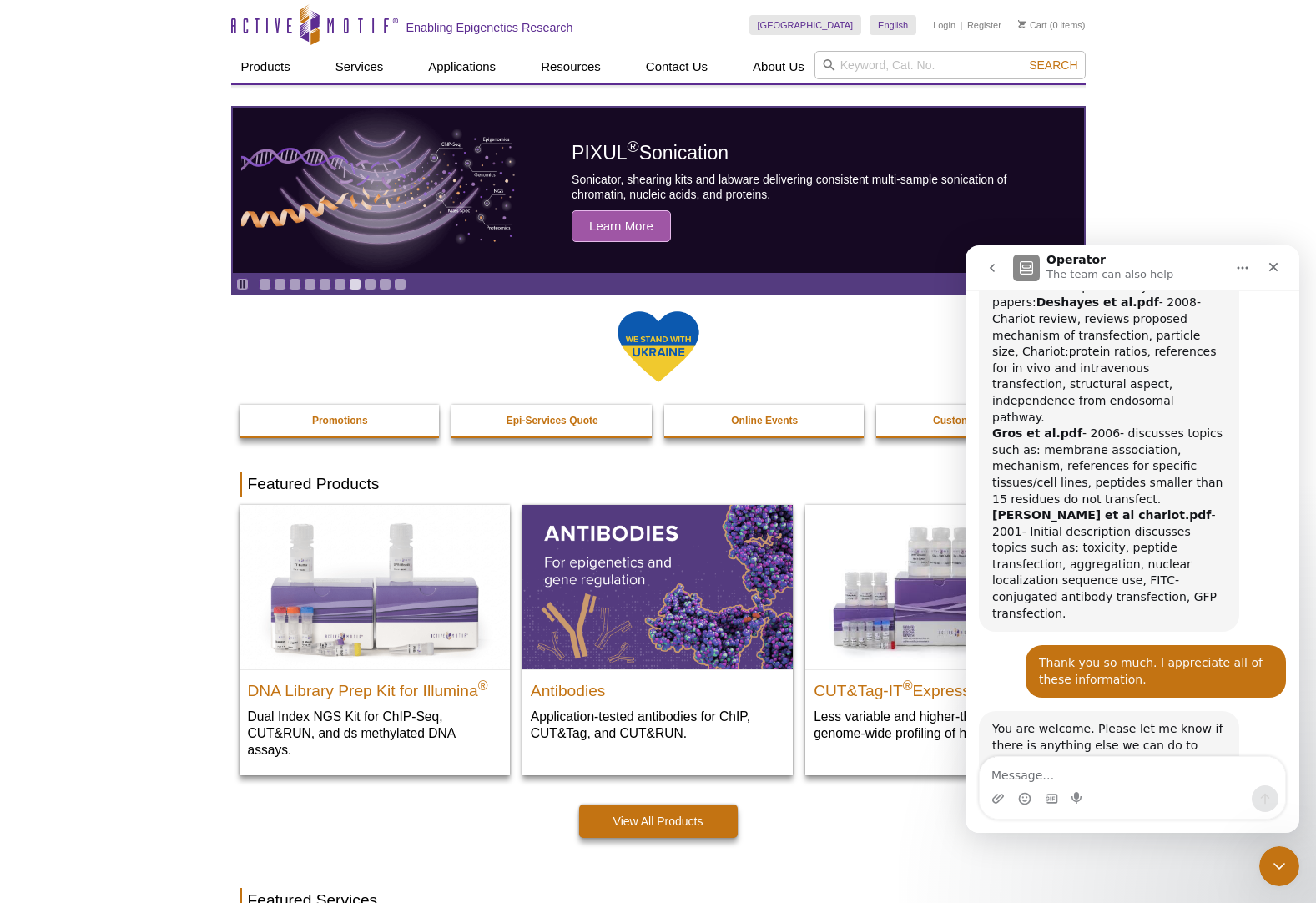
scroll to position [2661, 0]
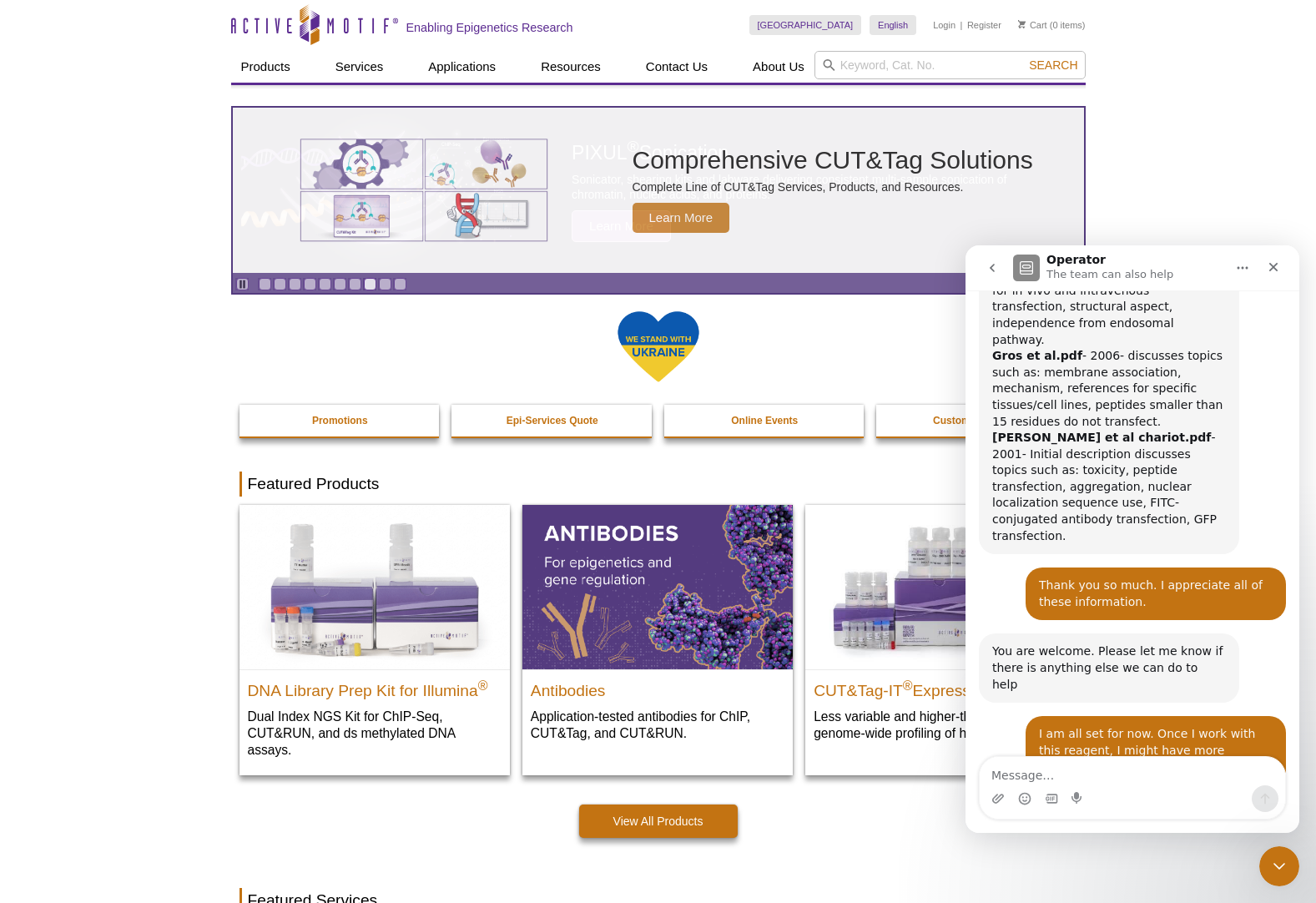
click at [1005, 273] on button "go back" at bounding box center [992, 268] width 32 height 32
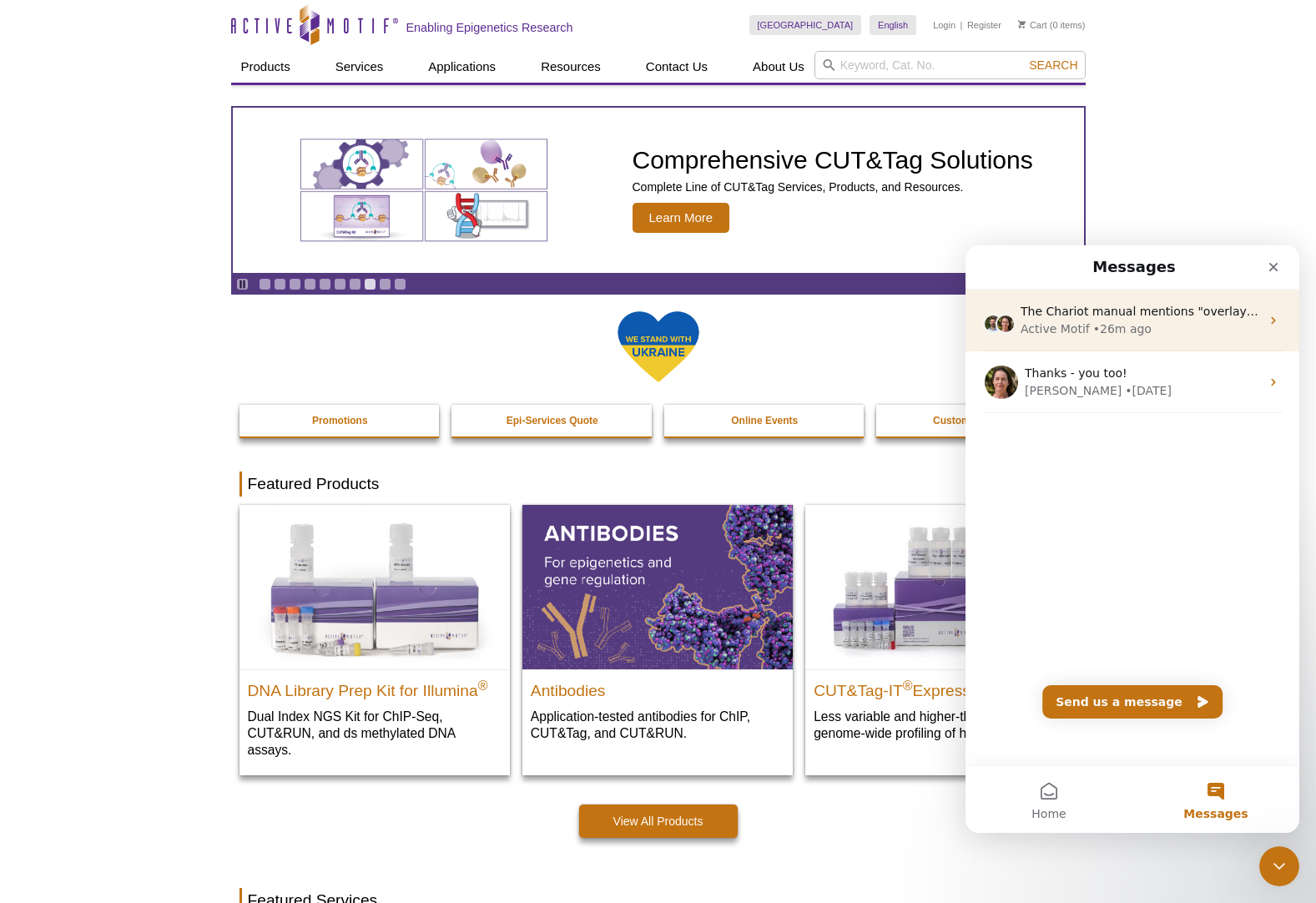
click at [1052, 321] on div "Active Motif" at bounding box center [1056, 329] width 69 height 17
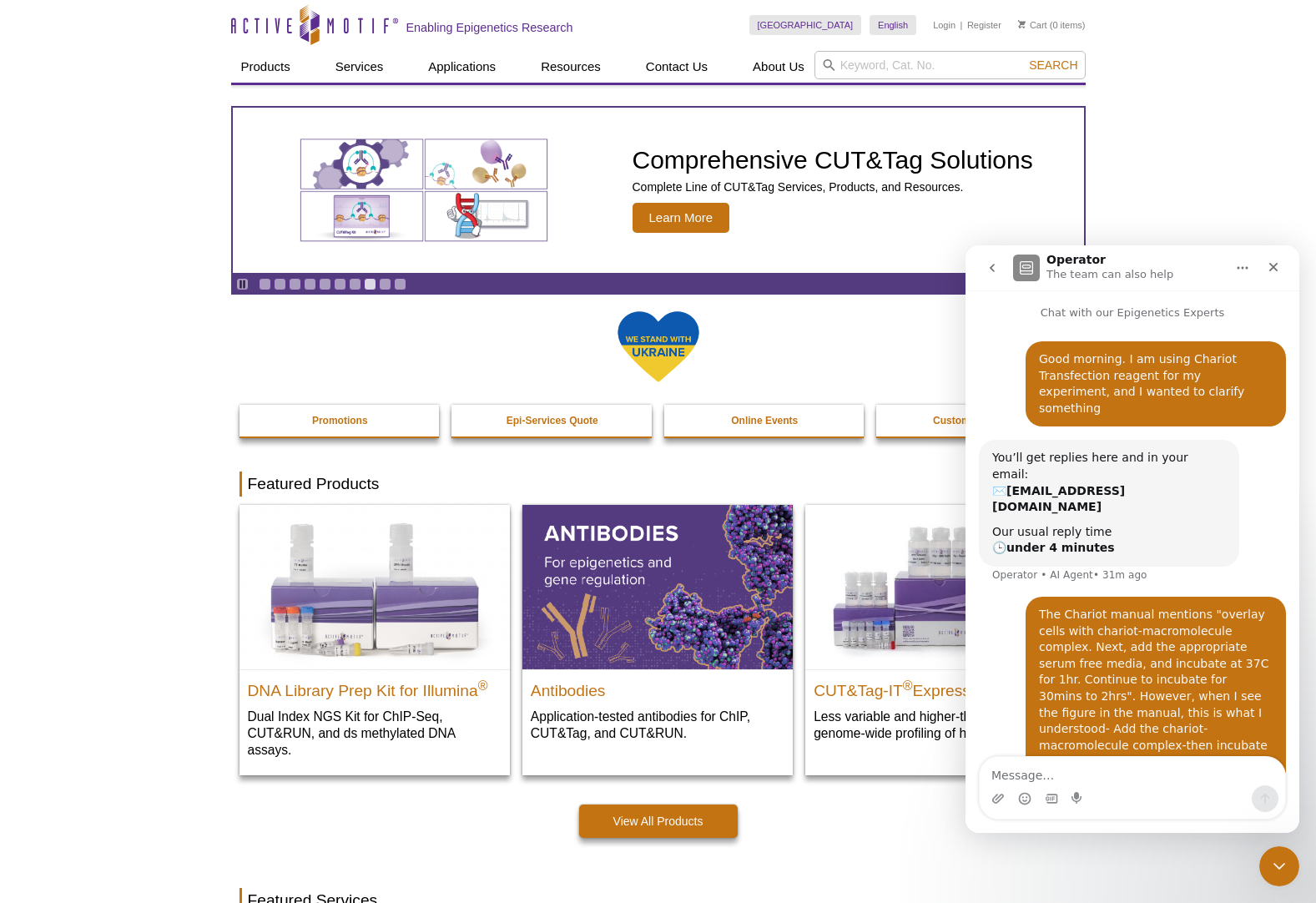
scroll to position [9, 0]
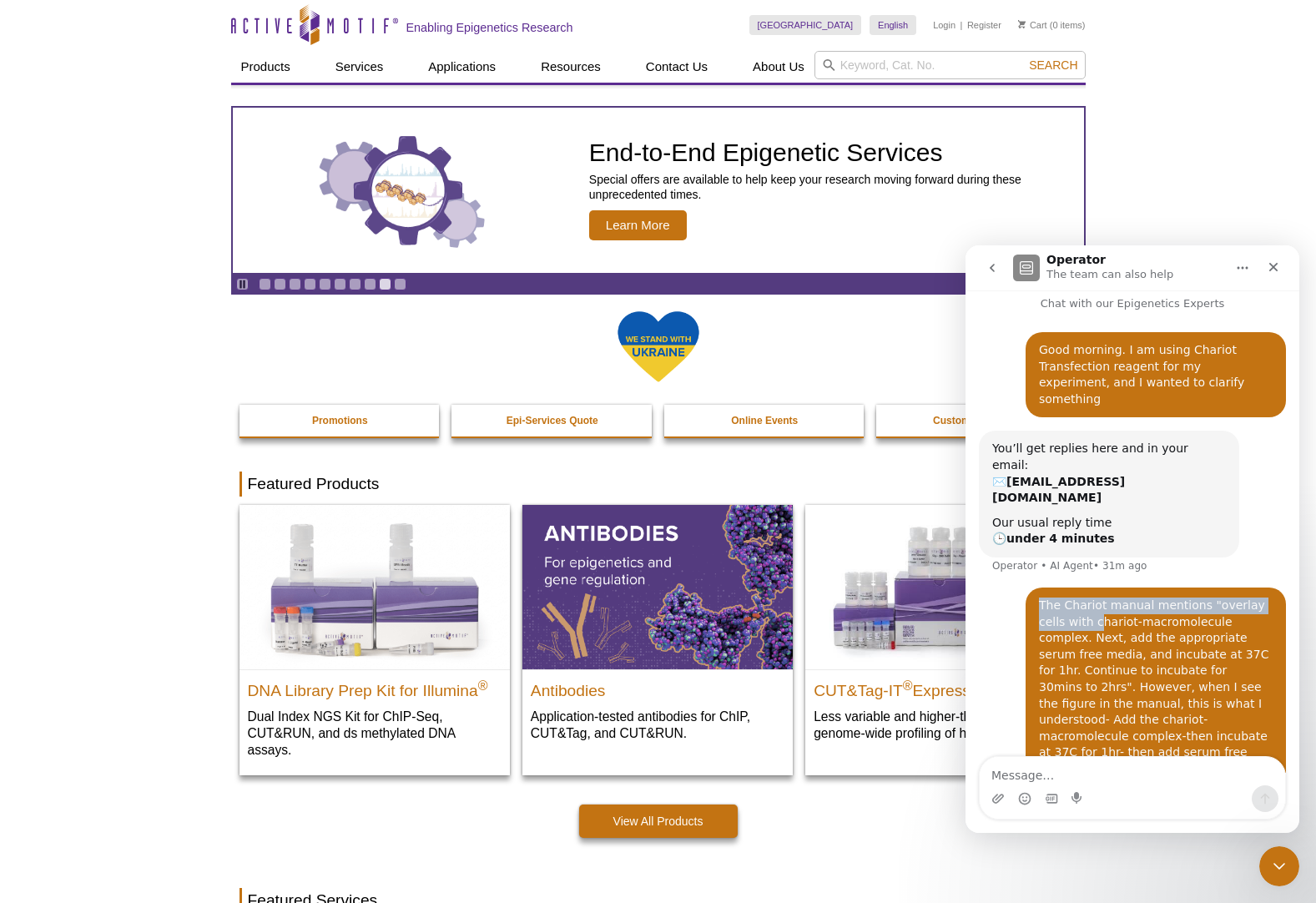
drag, startPoint x: 1063, startPoint y: 566, endPoint x: 1019, endPoint y: 581, distance: 46.5
click at [1025, 588] on div "The Chariot manual mentions "overlay cells with chariot-macromolecule complex. …" at bounding box center [1155, 704] width 260 height 233
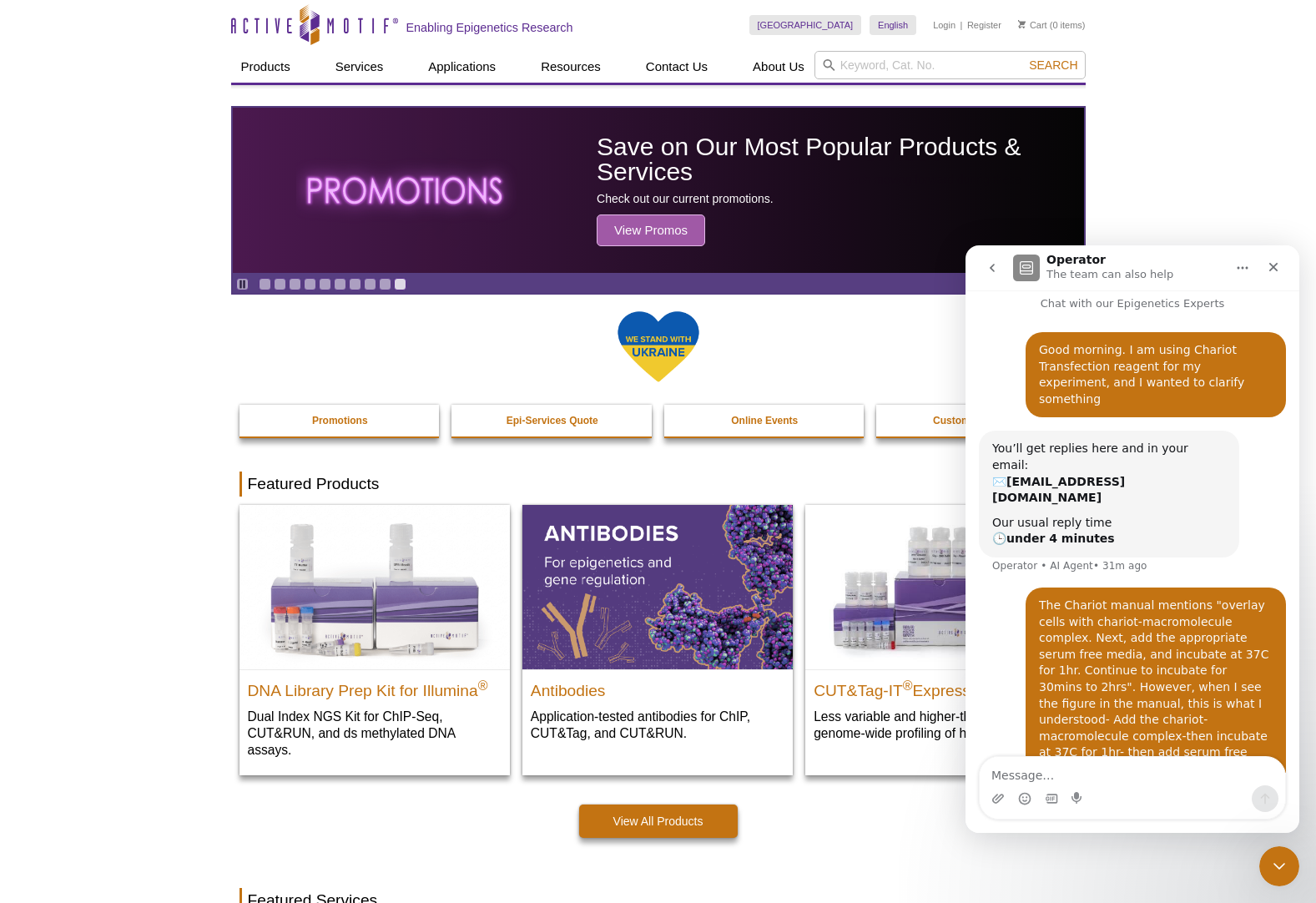
click at [1093, 604] on div "The Chariot manual mentions "overlay cells with chariot-macromolecule complex. …" at bounding box center [1156, 704] width 234 height 213
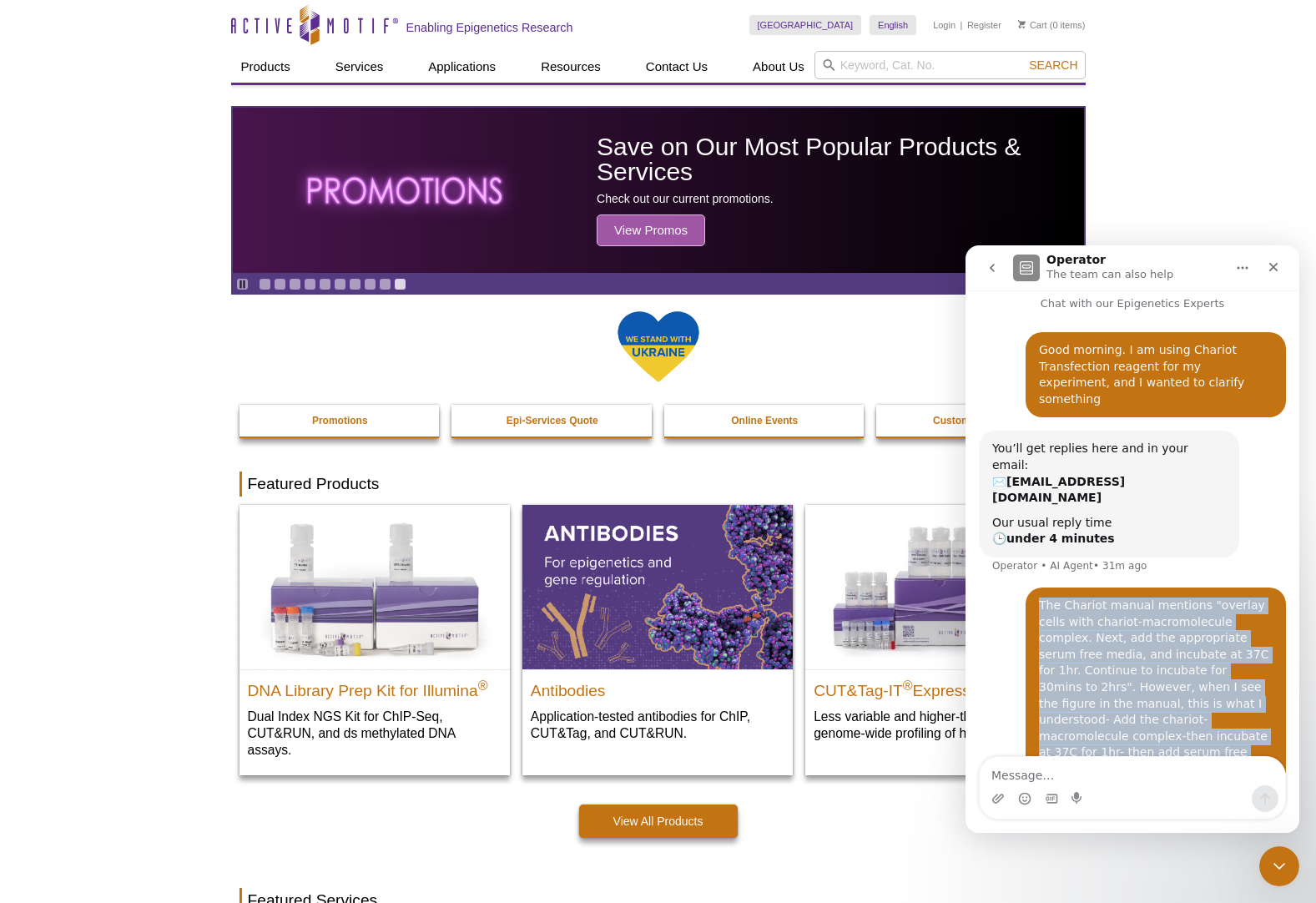
drag, startPoint x: 1032, startPoint y: 561, endPoint x: 1173, endPoint y: 722, distance: 214.0
click at [1173, 722] on div "The Chariot manual mentions "overlay cells with chariot-macromolecule complex. …" at bounding box center [1156, 704] width 234 height 213
copy div "The Chariot manual mentions "overlay cells with chariot-macromolecule complex. …"
click at [985, 270] on icon "go back" at bounding box center [992, 268] width 14 height 14
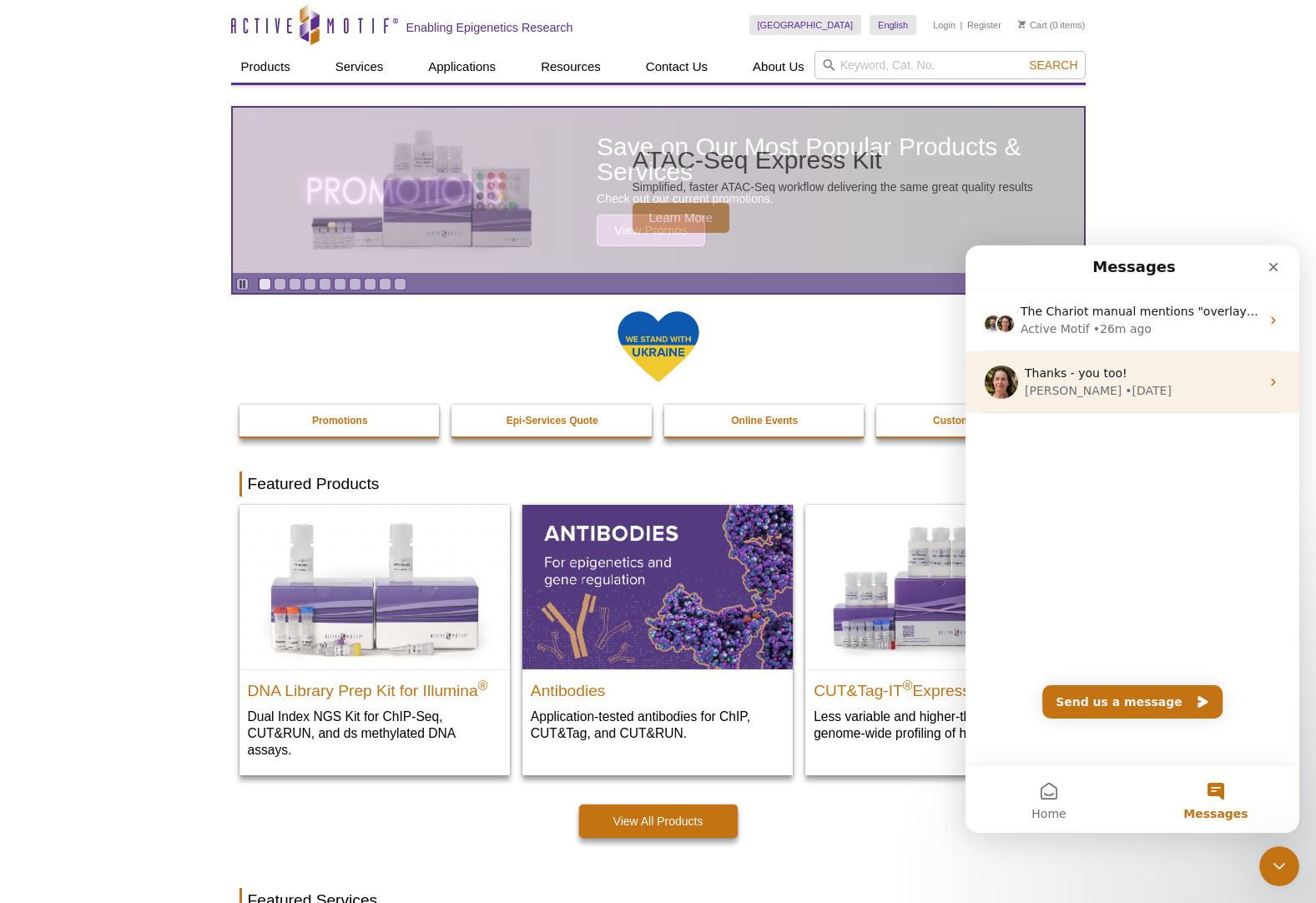
scroll to position [0, 0]
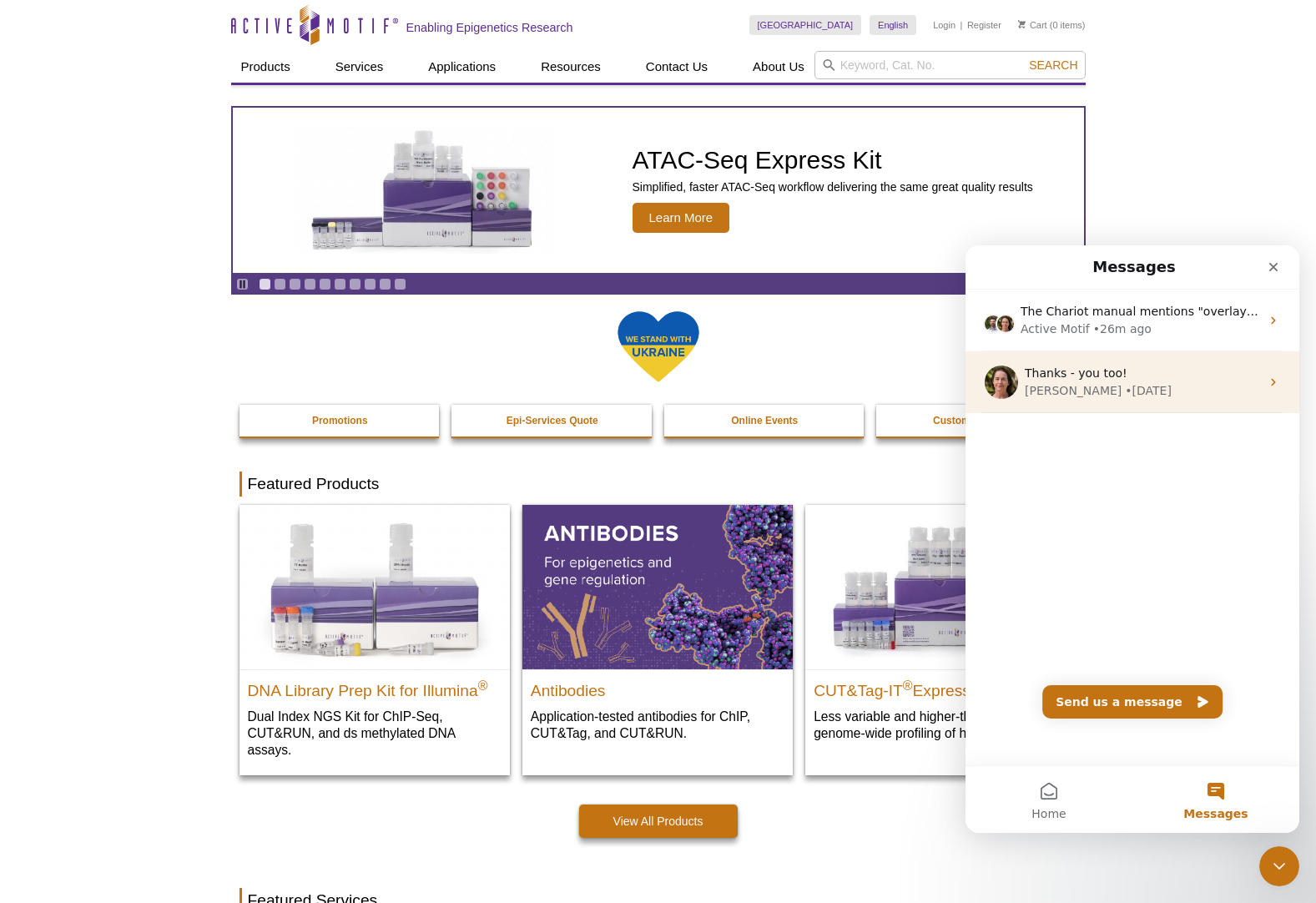
click at [1125, 393] on div "• [DATE]" at bounding box center [1148, 390] width 47 height 17
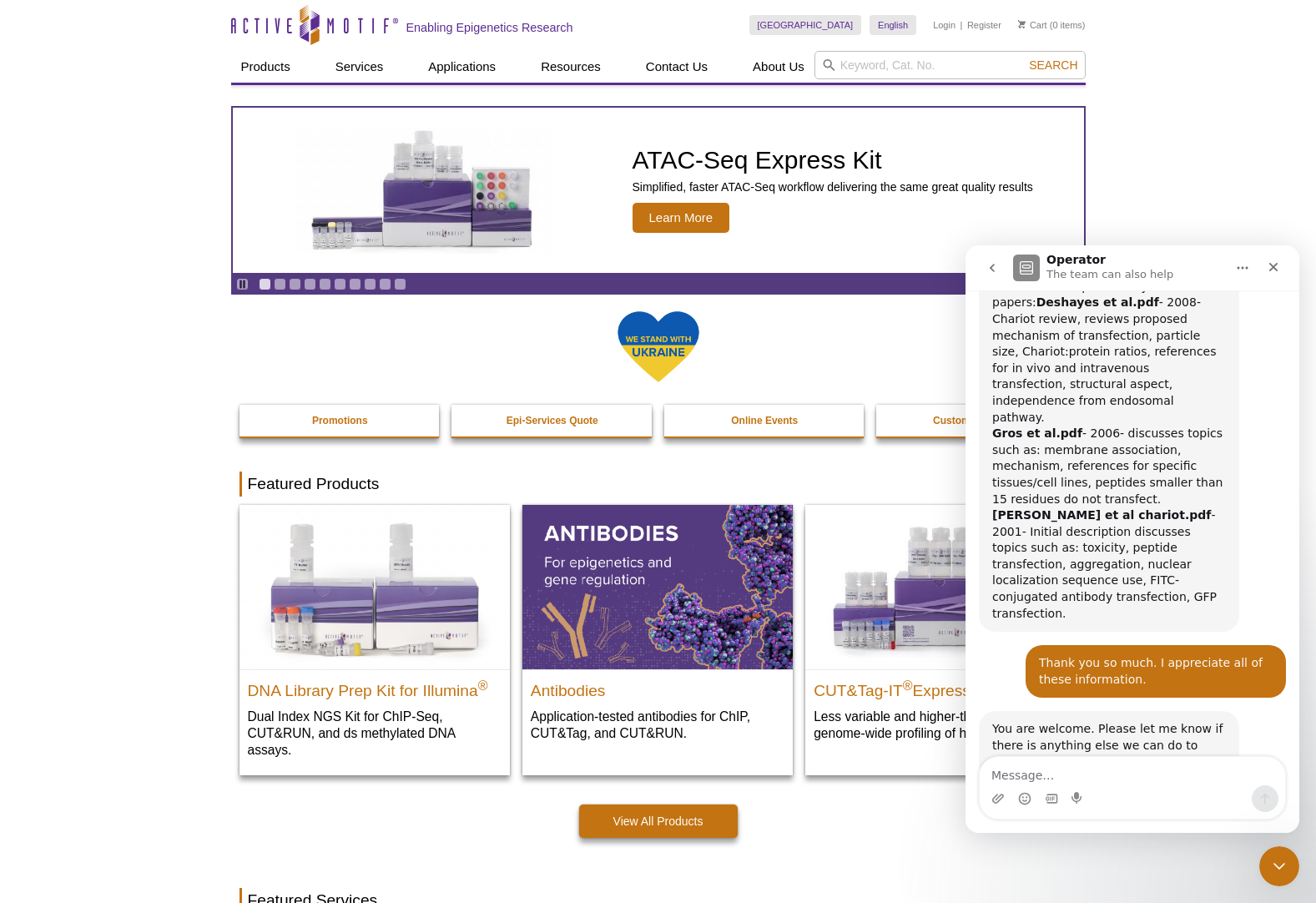
scroll to position [2661, 0]
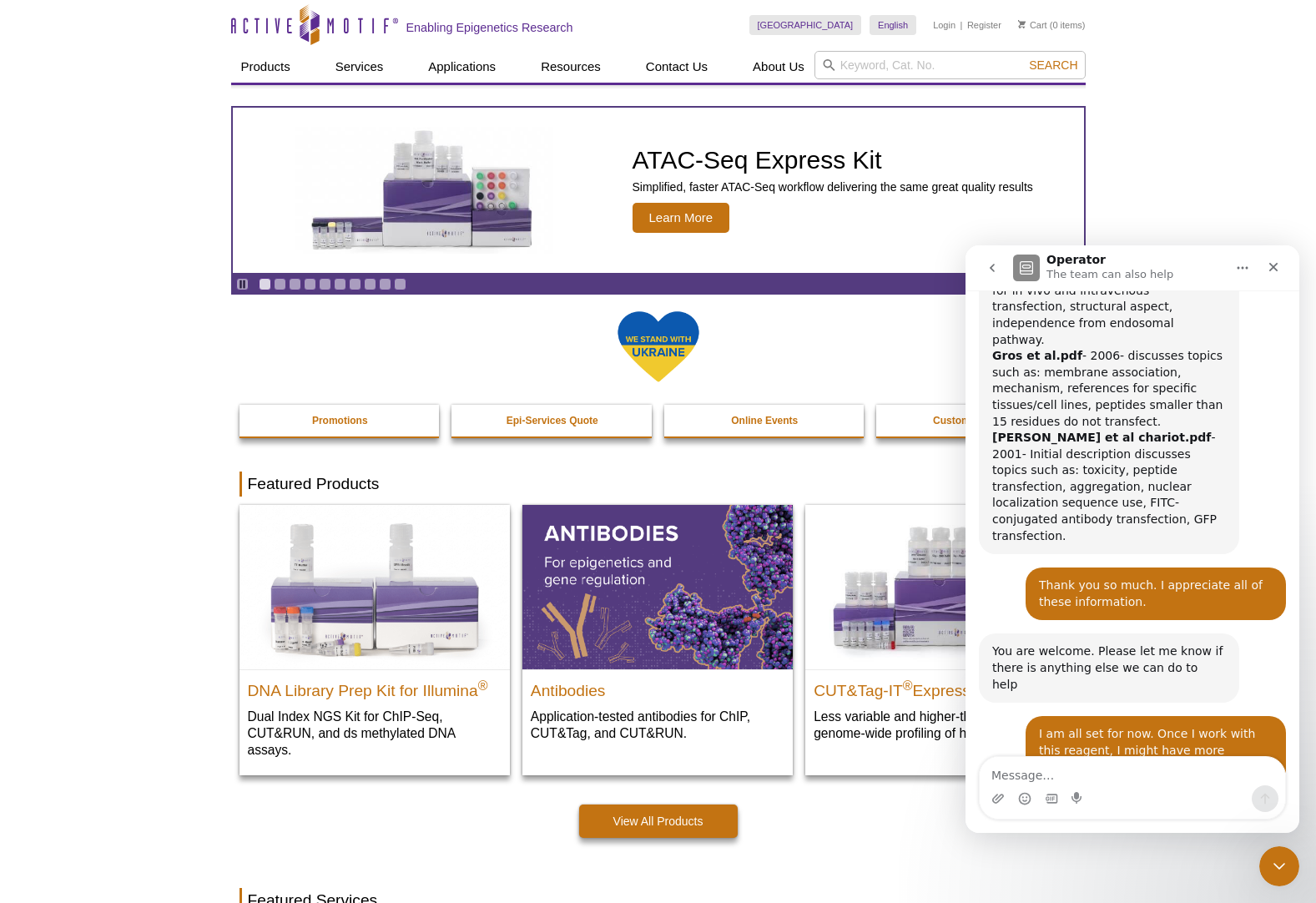
click at [1088, 765] on textarea "Message…" at bounding box center [1132, 770] width 305 height 28
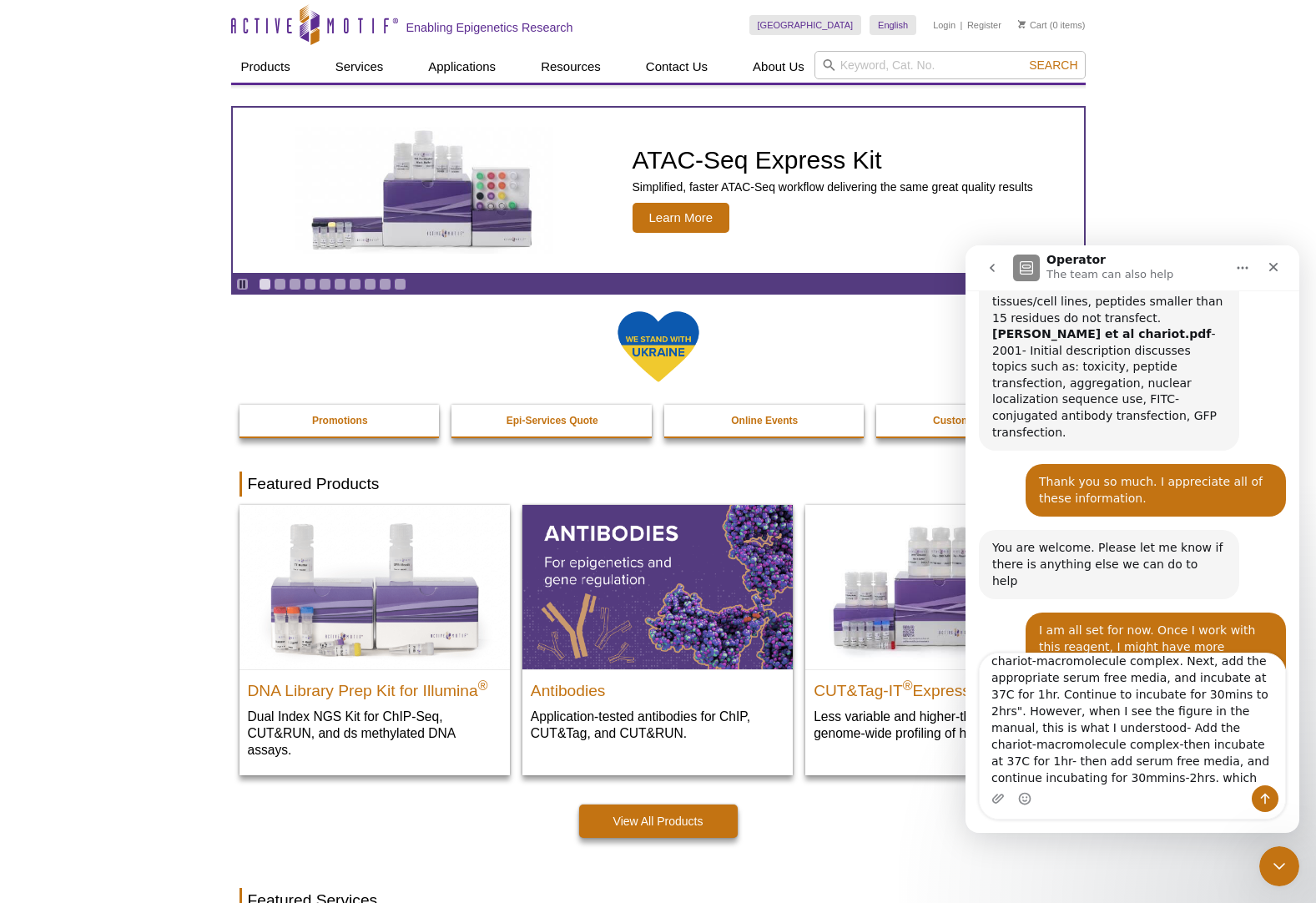
scroll to position [0, 0]
drag, startPoint x: 1032, startPoint y: 720, endPoint x: 1004, endPoint y: 689, distance: 41.8
click at [1008, 692] on textarea "The Chariot manual mentions "overlay cells with chariot-macromolecule complex. …" at bounding box center [1132, 719] width 305 height 132
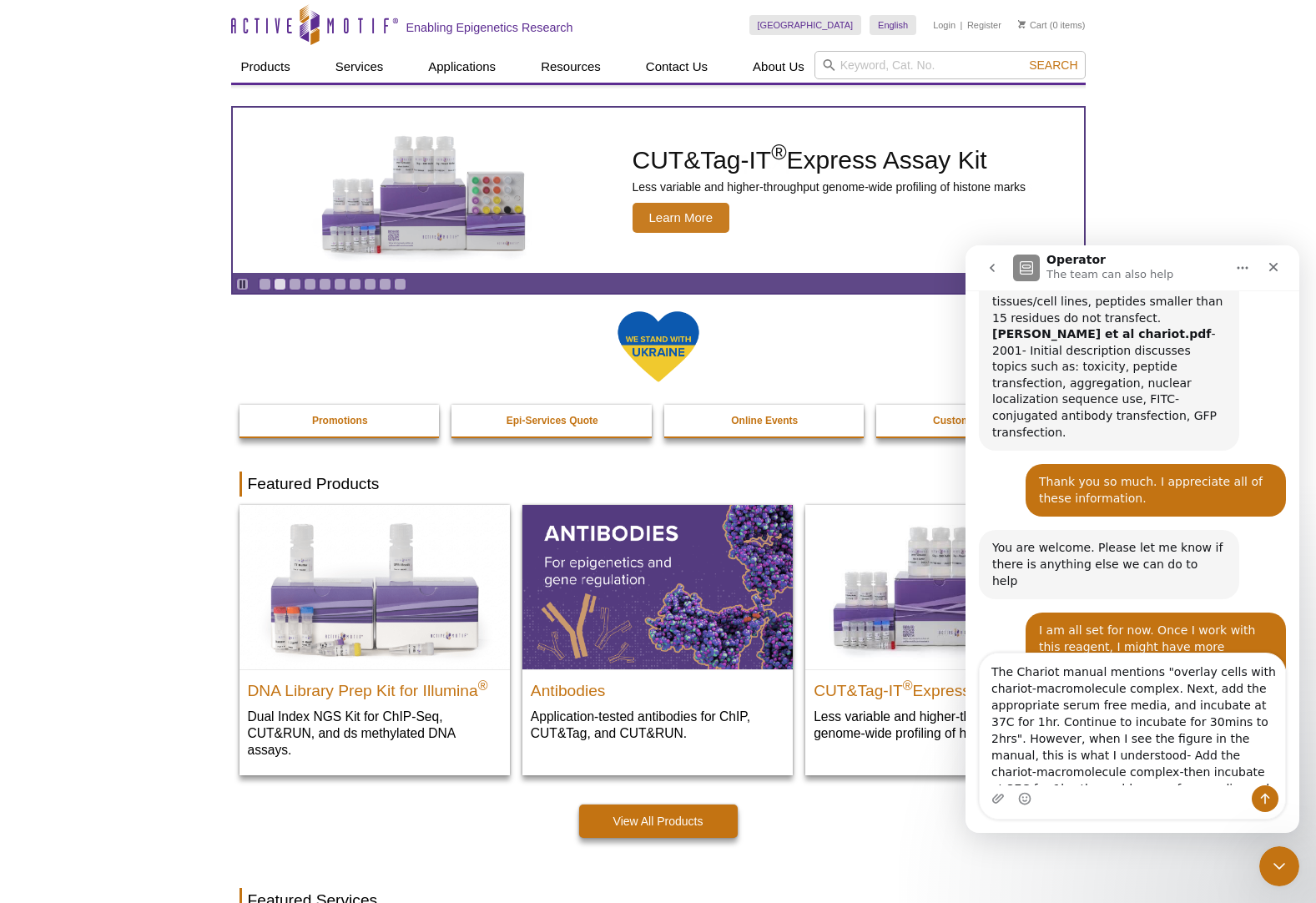
click at [993, 674] on textarea "The Chariot manual mentions "overlay cells with chariot-macromolecule complex. …" at bounding box center [1132, 719] width 305 height 132
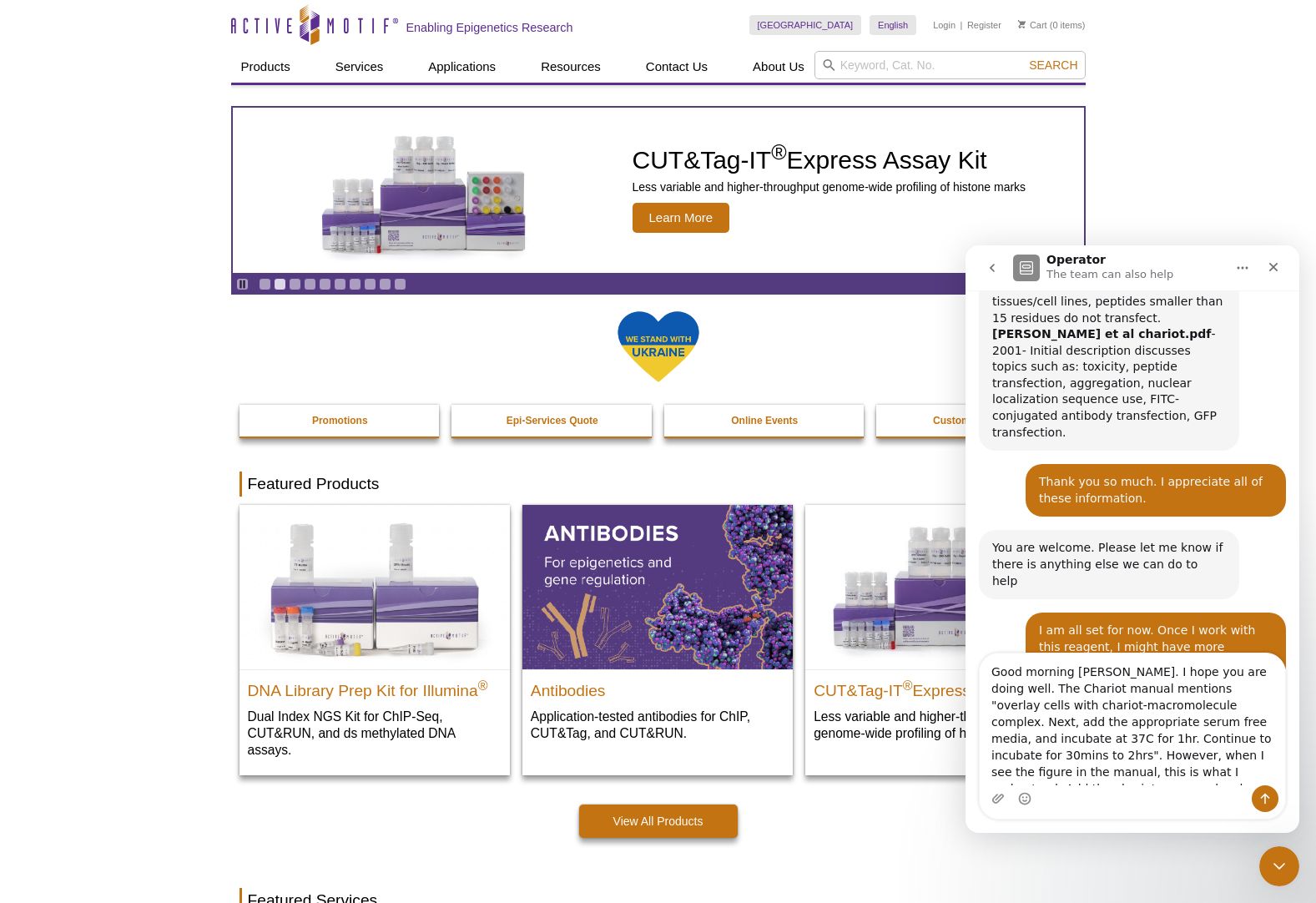
type textarea "Good morning [PERSON_NAME]. I hope you are doing well. The Chariot manual menti…"
